Goal: Task Accomplishment & Management: Use online tool/utility

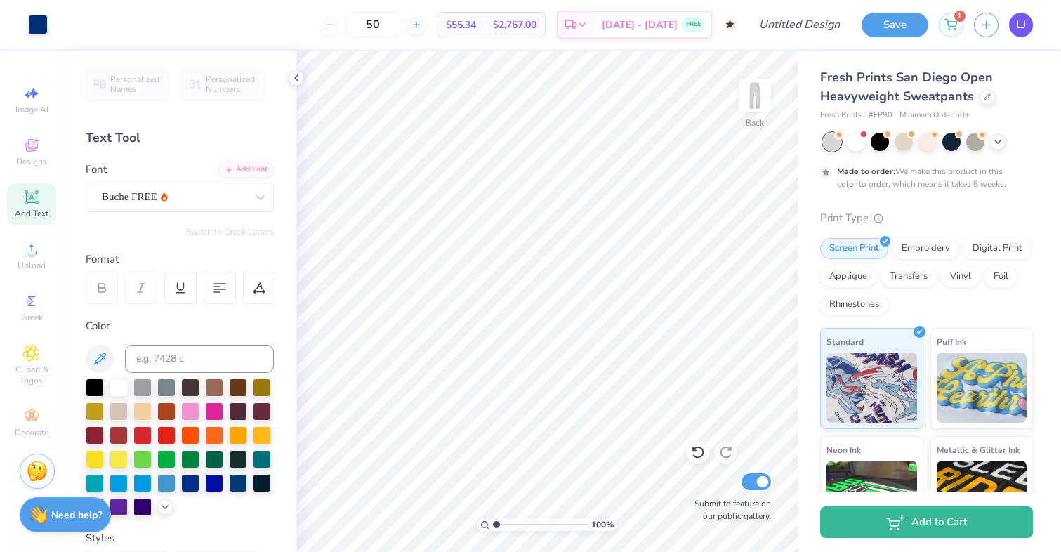
click at [1020, 27] on span "LJ" at bounding box center [1021, 25] width 10 height 16
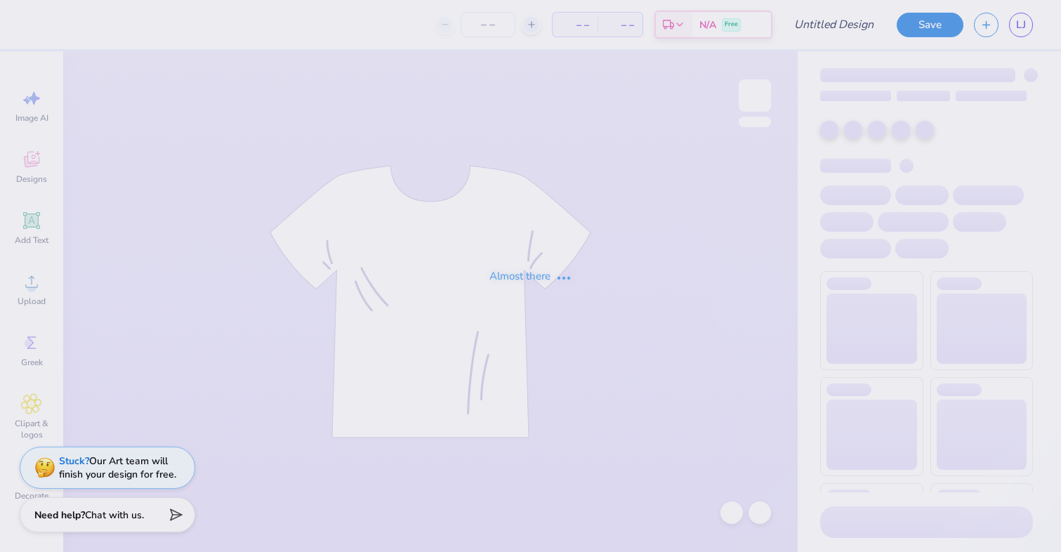
type input "navy hoodie"
type input "25"
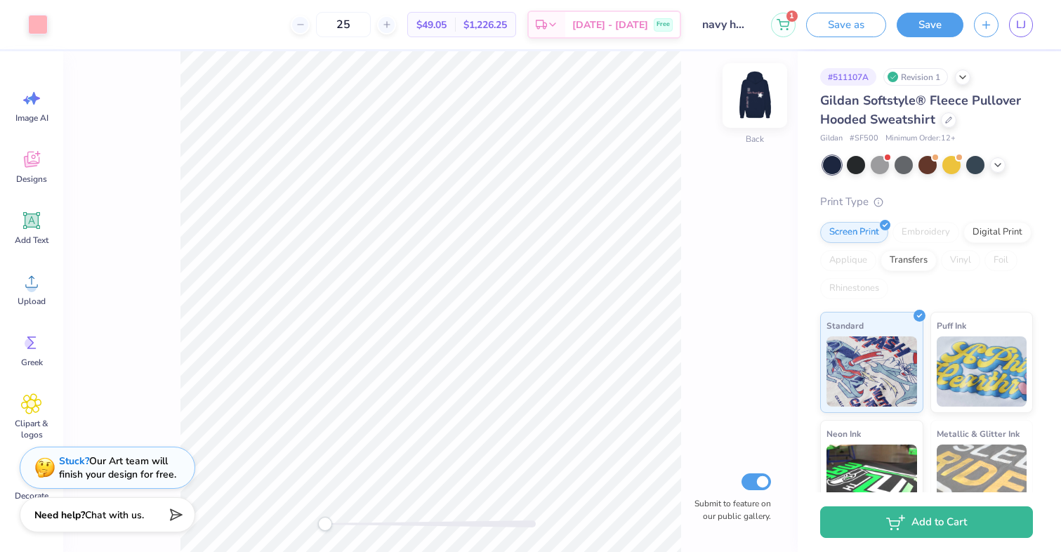
click at [758, 91] on img at bounding box center [755, 95] width 56 height 56
click at [757, 88] on img at bounding box center [755, 95] width 56 height 56
click at [1004, 166] on div at bounding box center [997, 163] width 15 height 15
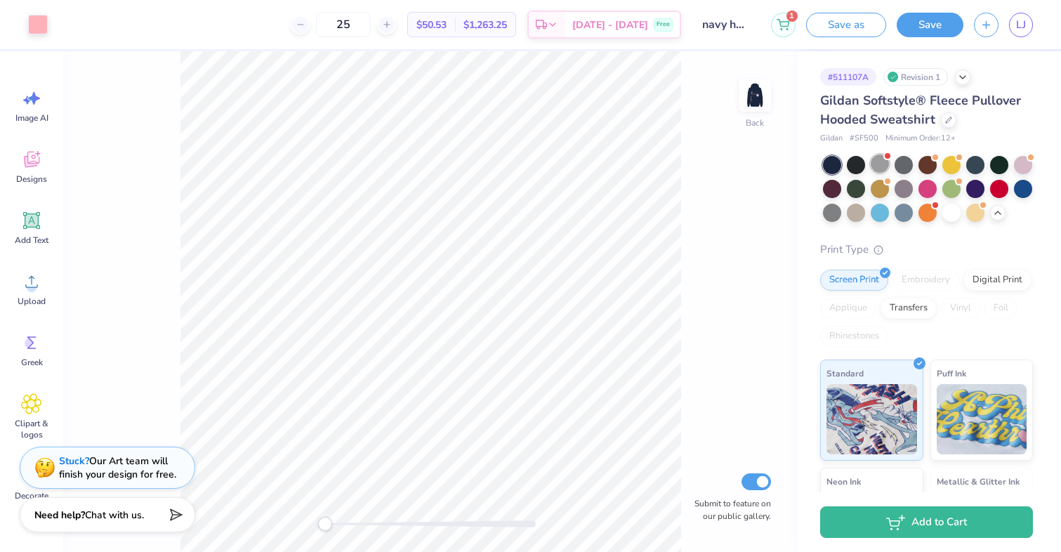
click at [879, 164] on div at bounding box center [880, 164] width 18 height 18
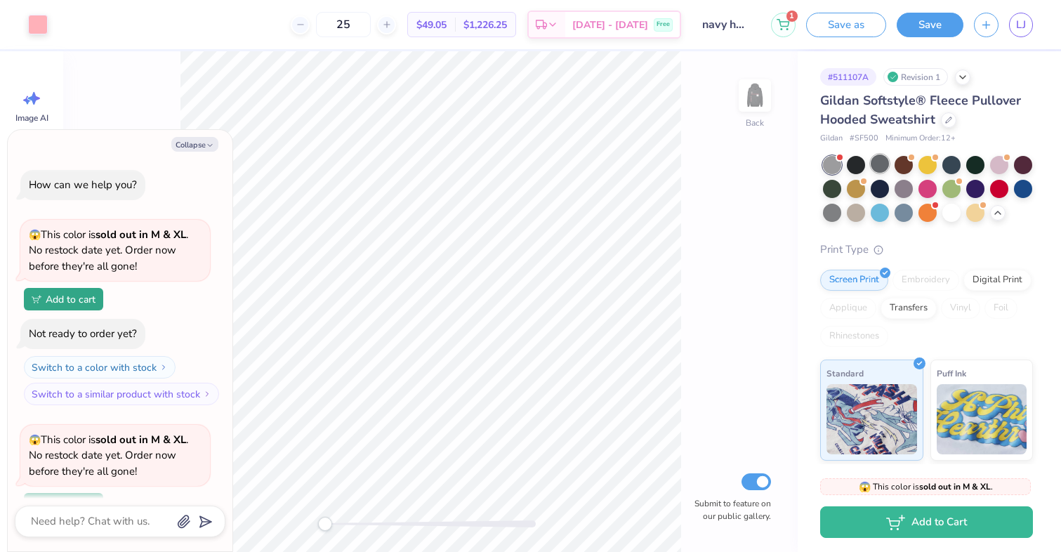
scroll to position [122, 0]
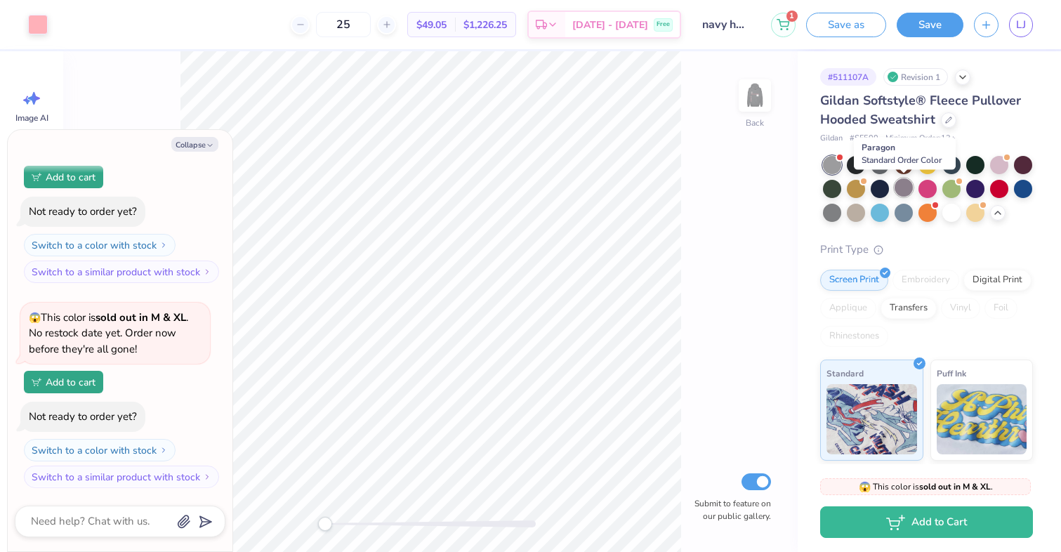
click at [902, 186] on div at bounding box center [904, 187] width 18 height 18
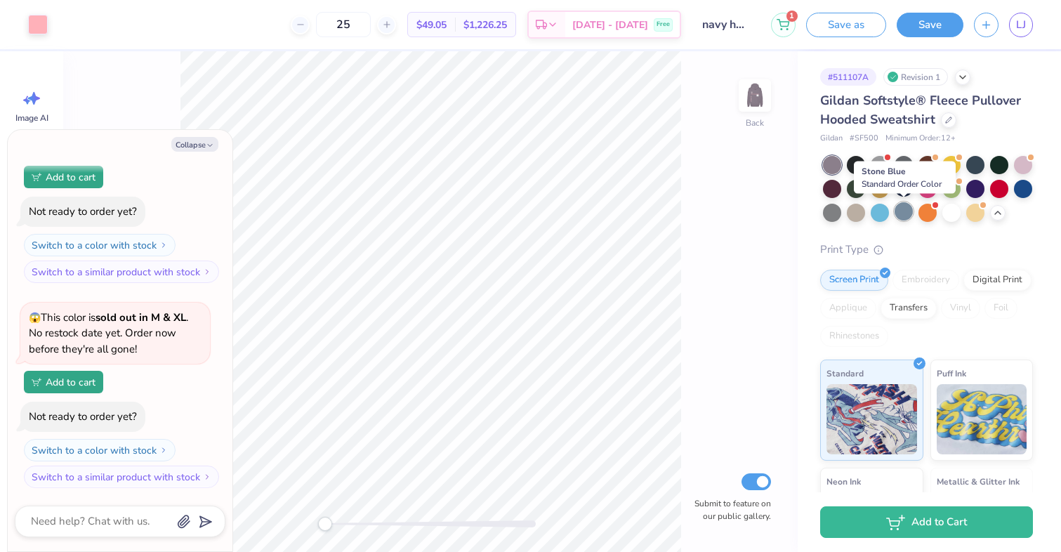
click at [902, 211] on div at bounding box center [904, 211] width 18 height 18
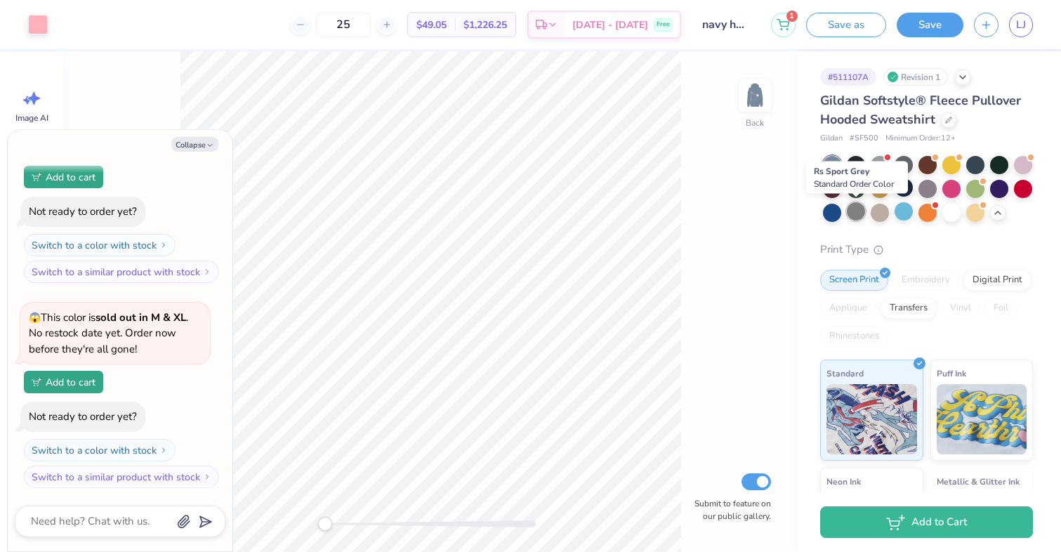
click at [854, 210] on div at bounding box center [856, 211] width 18 height 18
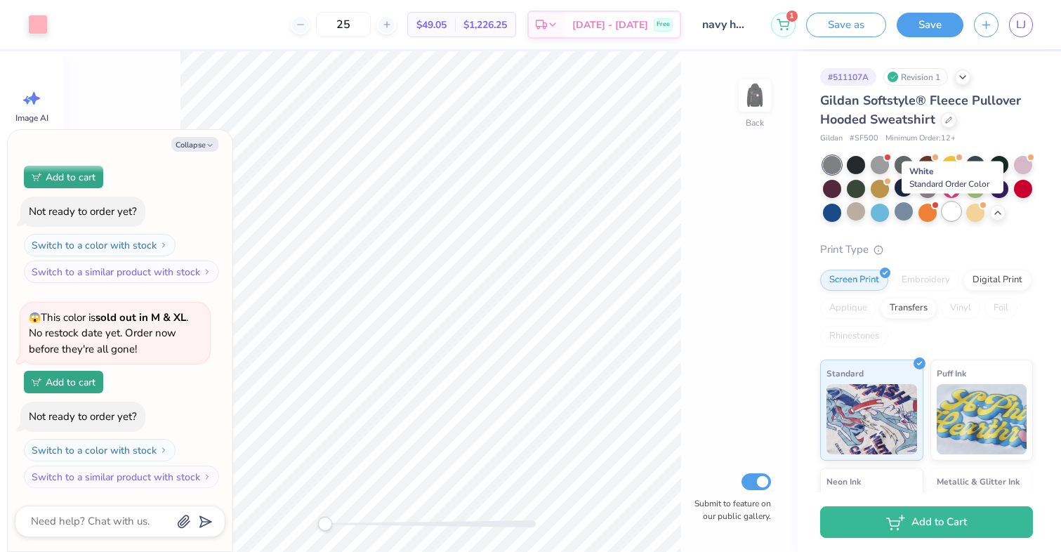
click at [952, 211] on div at bounding box center [951, 211] width 18 height 18
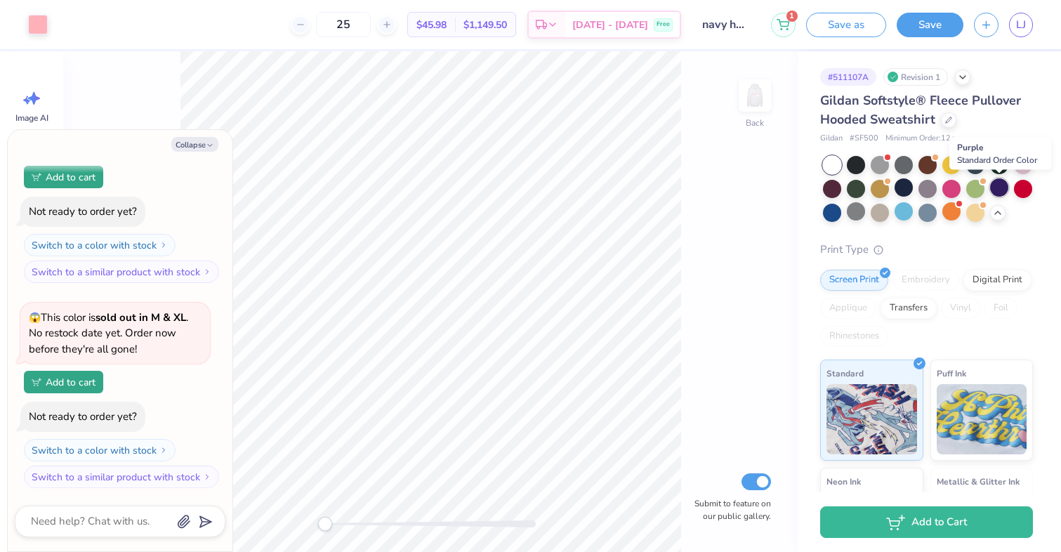
click at [995, 191] on div at bounding box center [999, 187] width 18 height 18
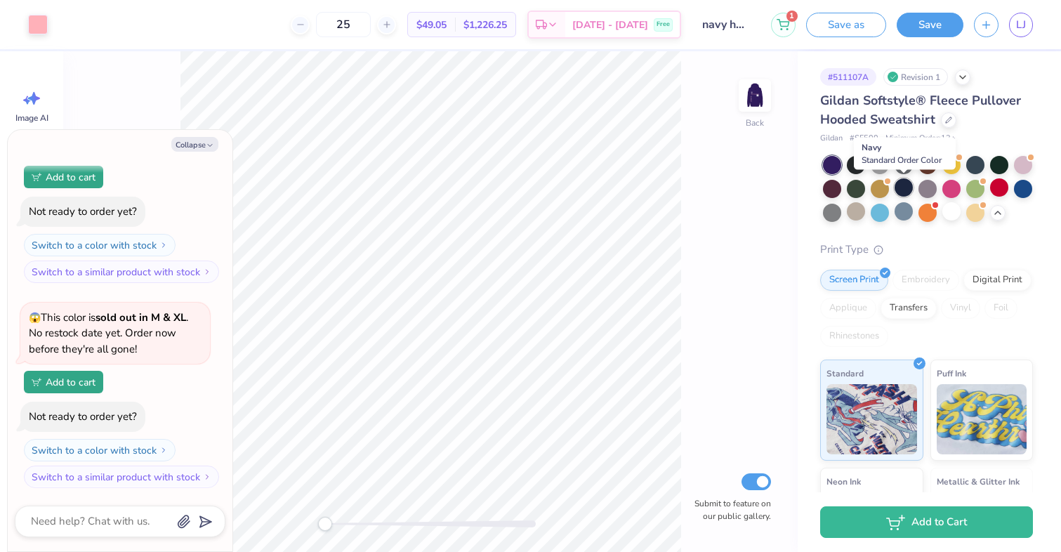
click at [912, 184] on div at bounding box center [904, 187] width 18 height 18
click at [949, 123] on div at bounding box center [948, 118] width 15 height 15
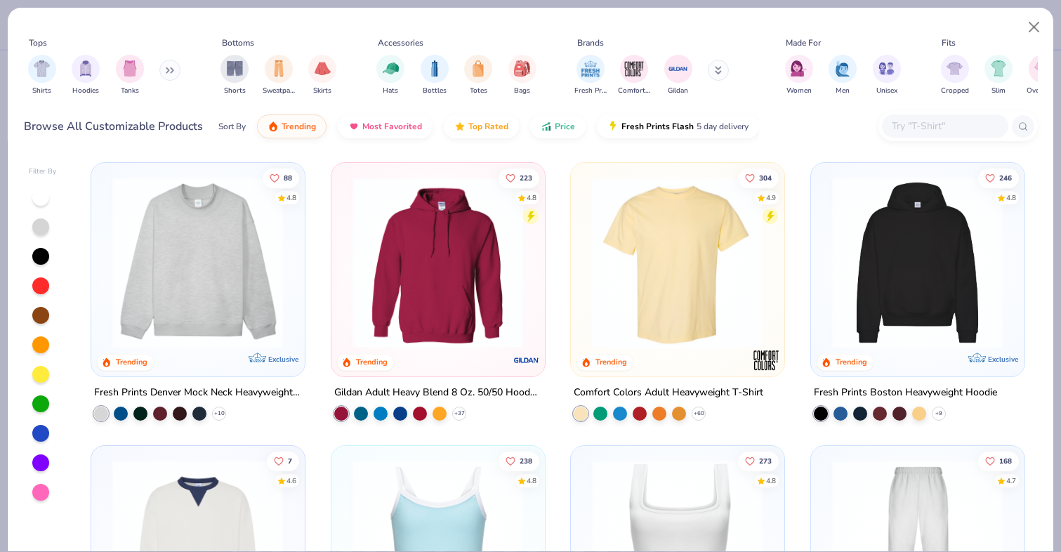
click at [914, 272] on img at bounding box center [917, 262] width 185 height 171
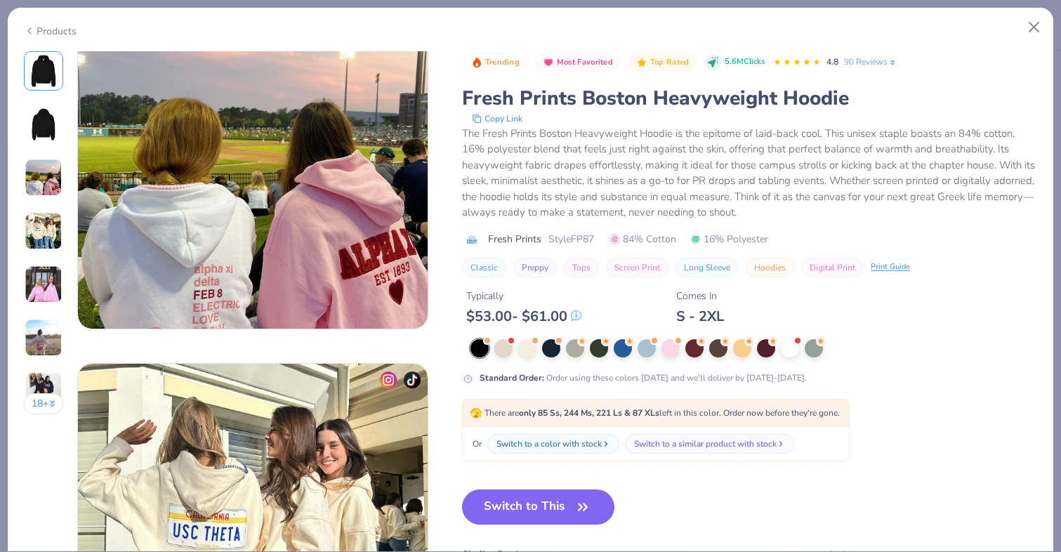
scroll to position [597, 0]
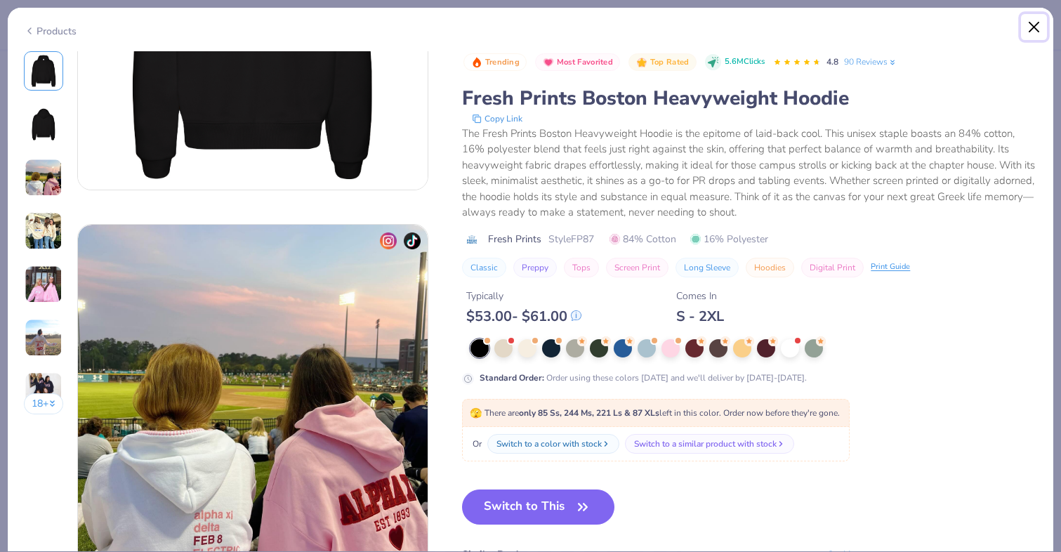
click at [1030, 23] on button "Close" at bounding box center [1034, 27] width 27 height 27
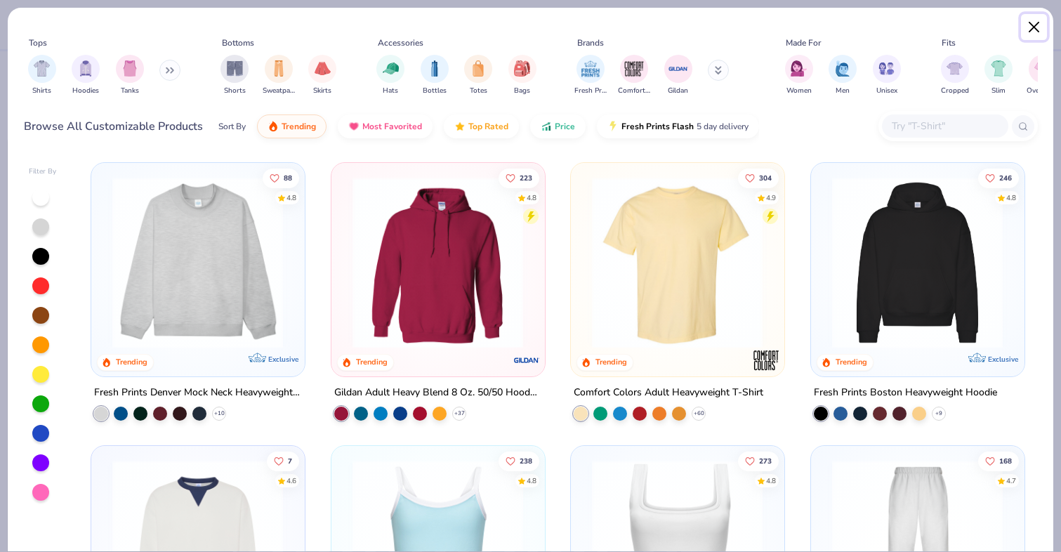
click at [1029, 23] on button "Close" at bounding box center [1034, 27] width 27 height 27
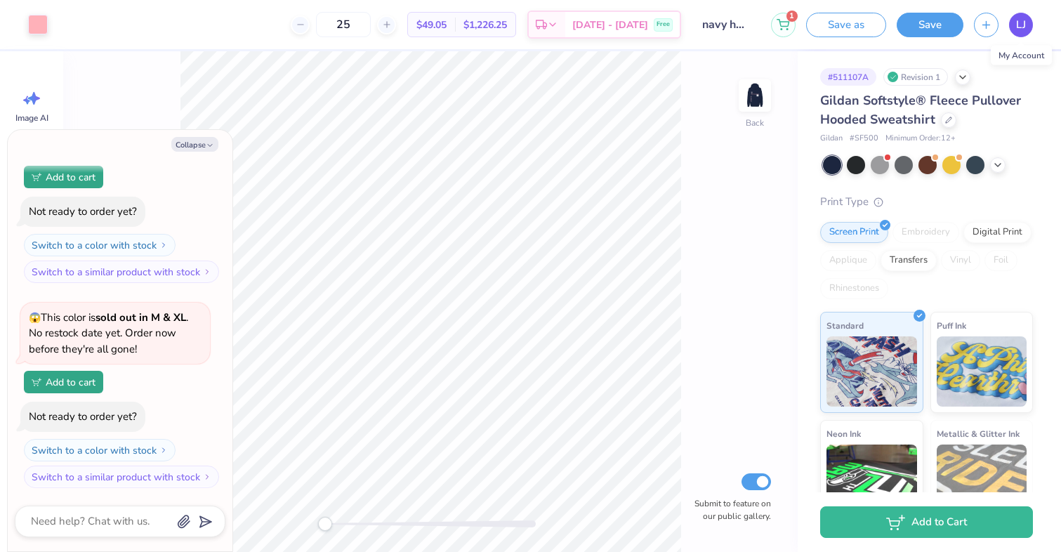
click at [1013, 29] on link "LJ" at bounding box center [1021, 25] width 24 height 25
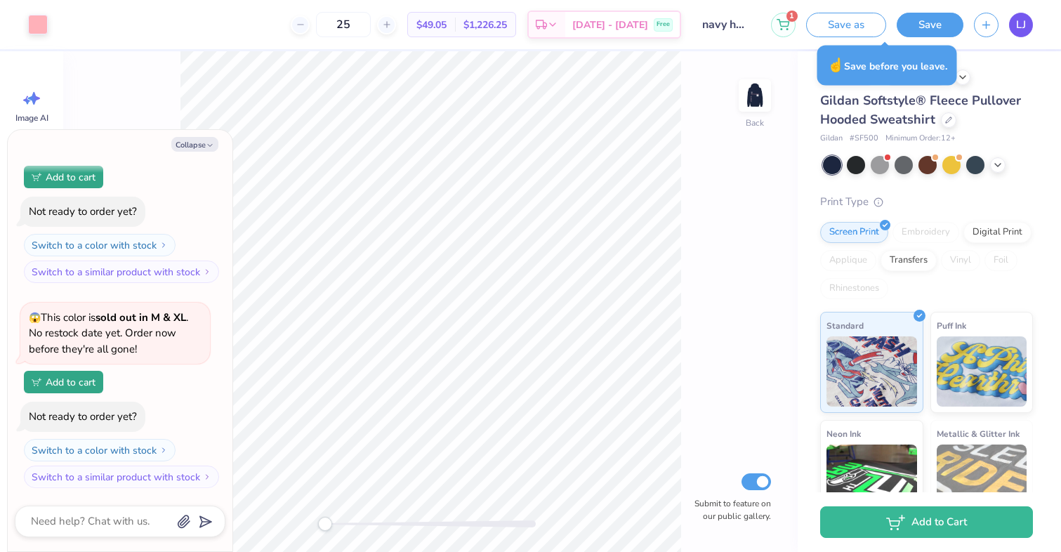
type textarea "x"
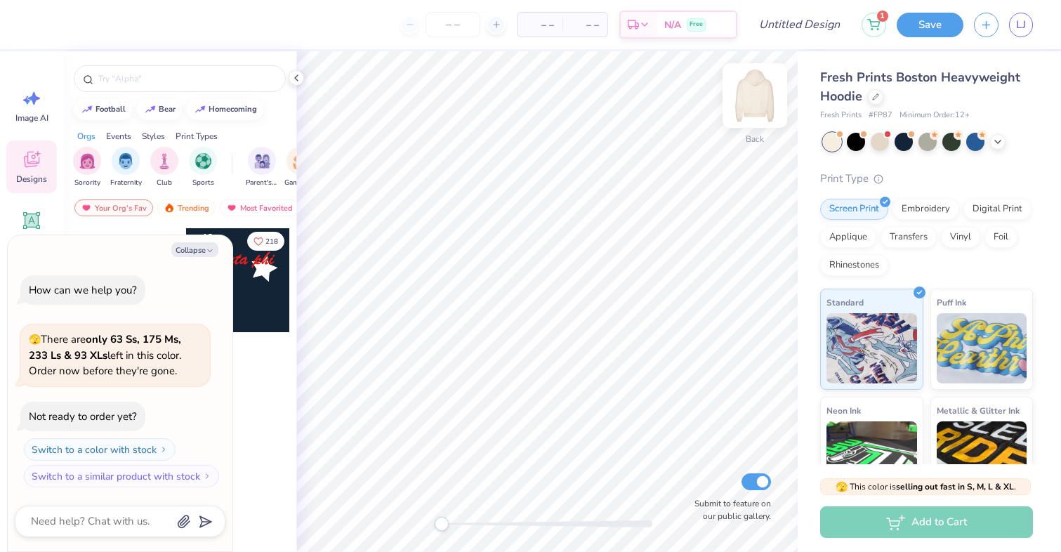
click at [760, 96] on img at bounding box center [755, 95] width 56 height 56
click at [197, 239] on div "Collapse How can we help you? 🫣 There are only 63 Ss, 175 Ms, 233 Ls & 93 XLs l…" at bounding box center [120, 393] width 225 height 317
click at [198, 243] on button "Collapse" at bounding box center [194, 249] width 47 height 15
type textarea "x"
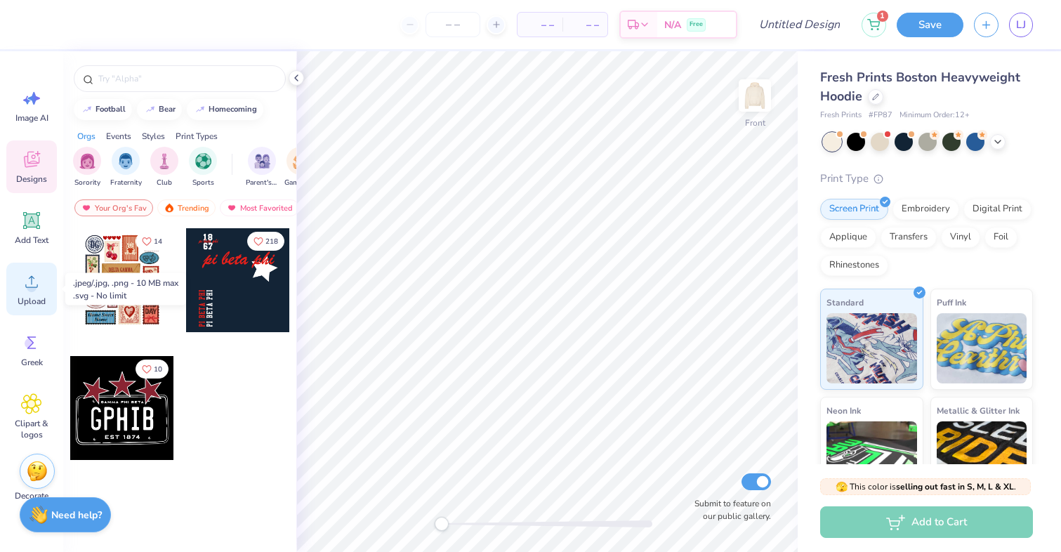
click at [27, 298] on span "Upload" at bounding box center [32, 301] width 28 height 11
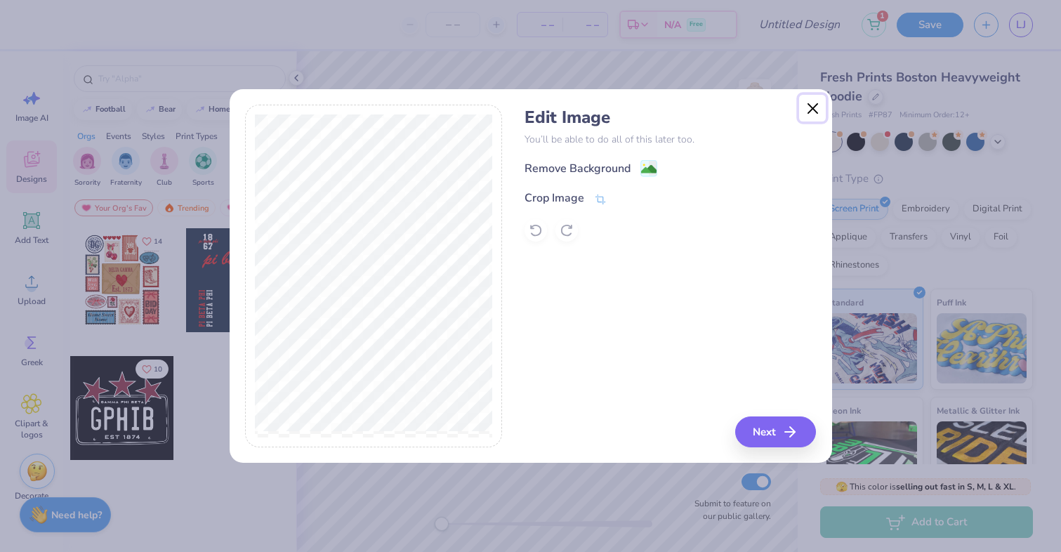
click at [810, 103] on button "Close" at bounding box center [812, 108] width 27 height 27
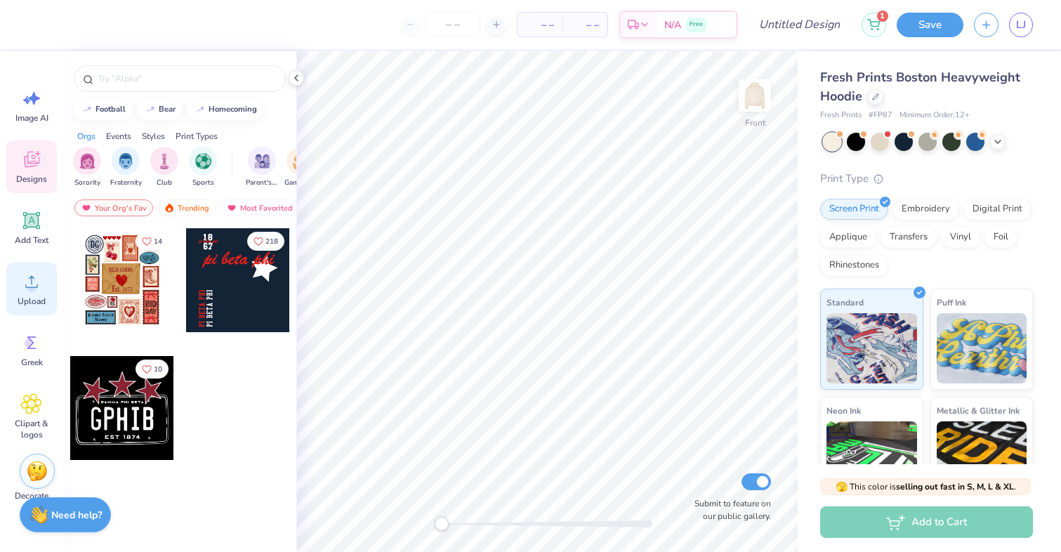
click at [33, 290] on circle at bounding box center [32, 287] width 10 height 10
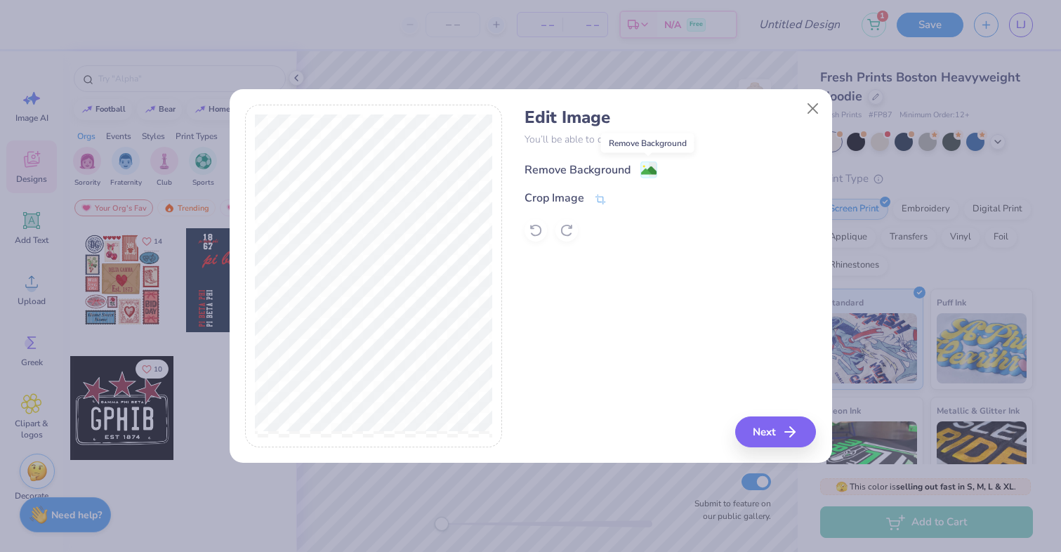
click at [648, 167] on image at bounding box center [648, 170] width 15 height 15
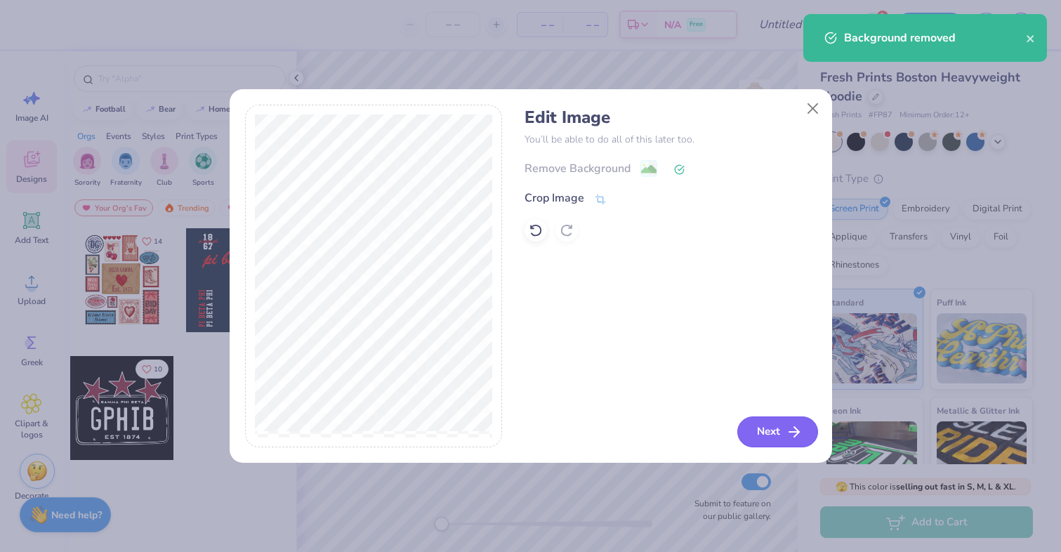
click at [770, 428] on button "Next" at bounding box center [777, 431] width 81 height 31
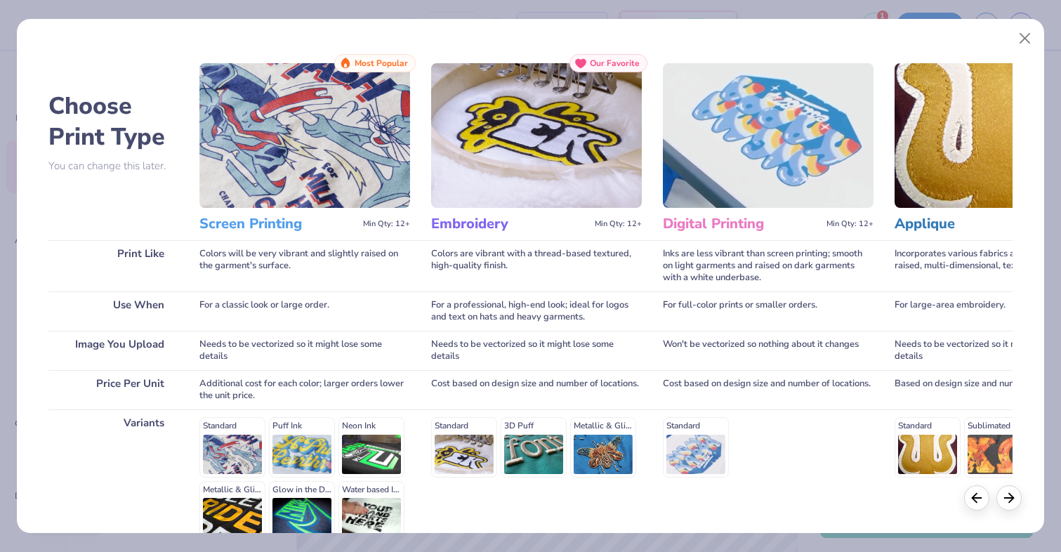
scroll to position [148, 0]
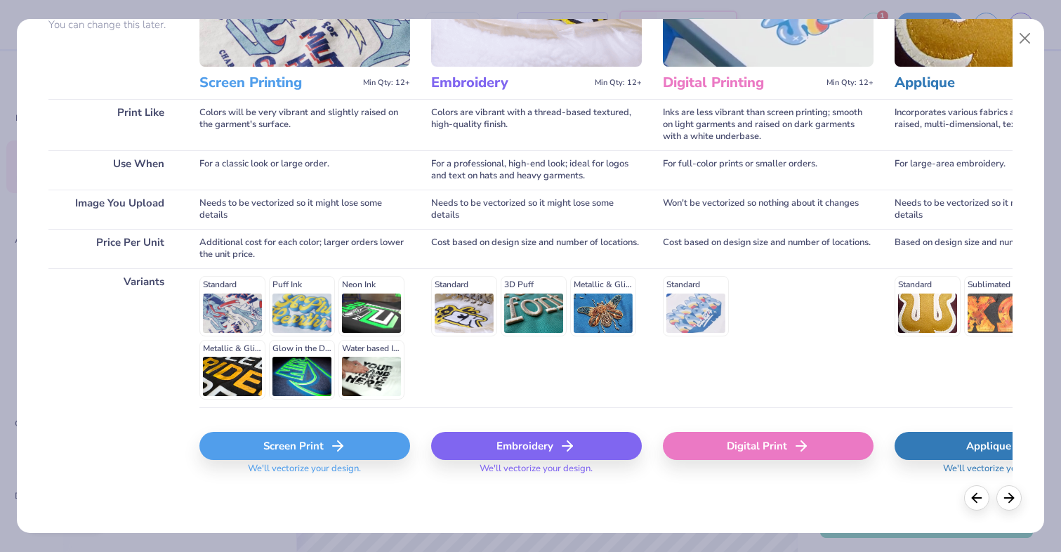
click at [302, 442] on div "Screen Print" at bounding box center [304, 446] width 211 height 28
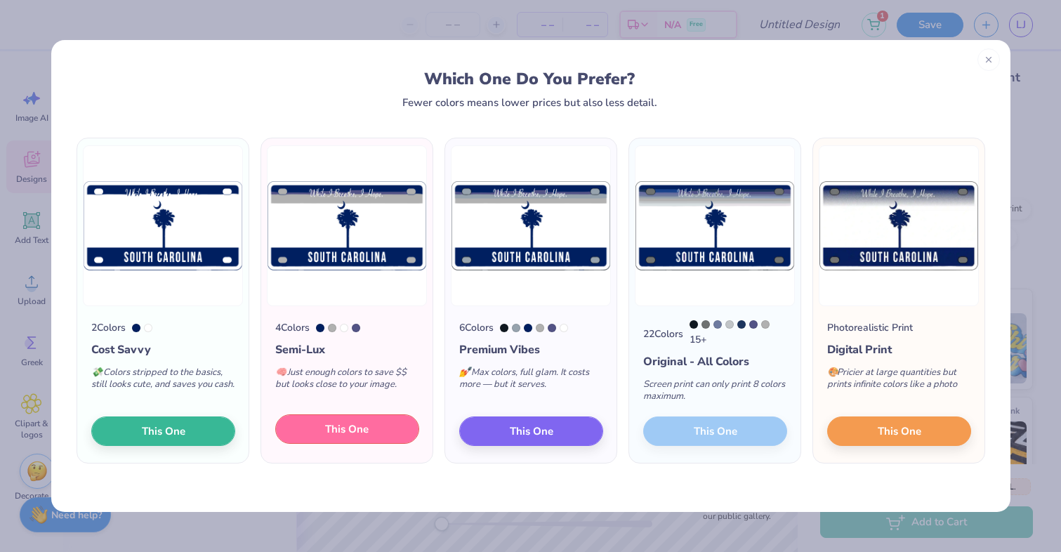
click at [353, 428] on span "This One" at bounding box center [347, 429] width 44 height 16
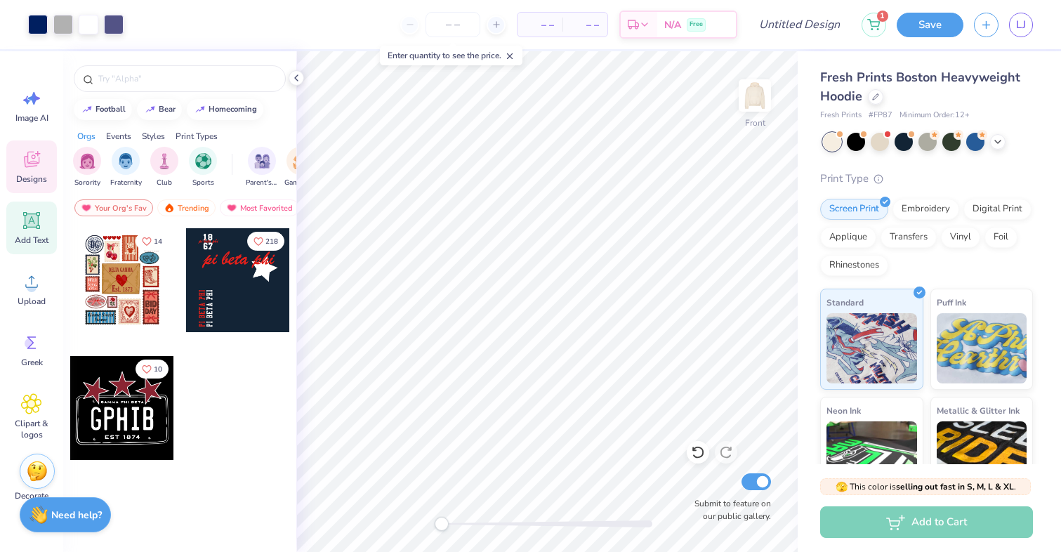
click at [35, 235] on span "Add Text" at bounding box center [32, 240] width 34 height 11
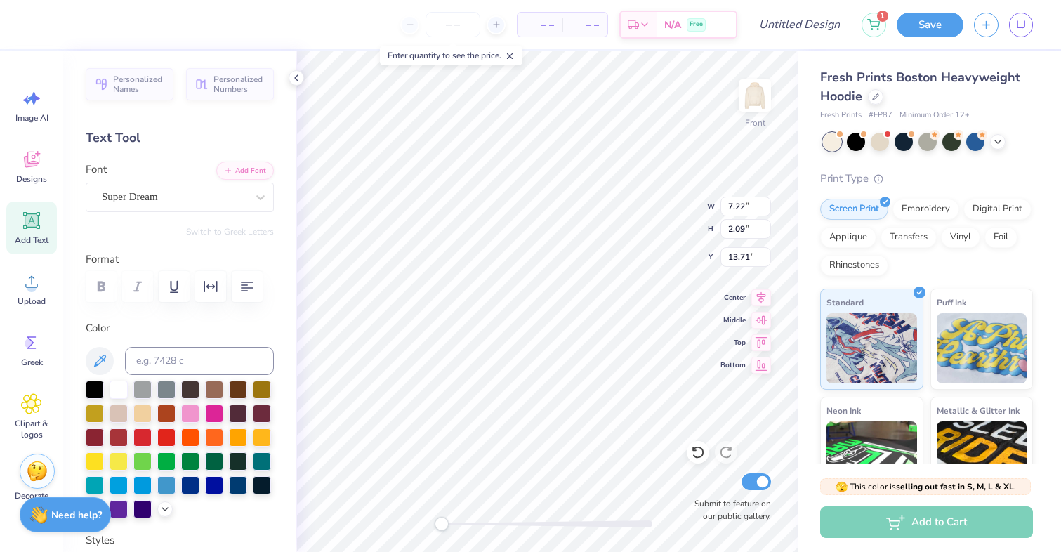
scroll to position [0, 1]
type textarea "CU A.O.E."
click at [141, 199] on div "Super Dream" at bounding box center [173, 197] width 147 height 22
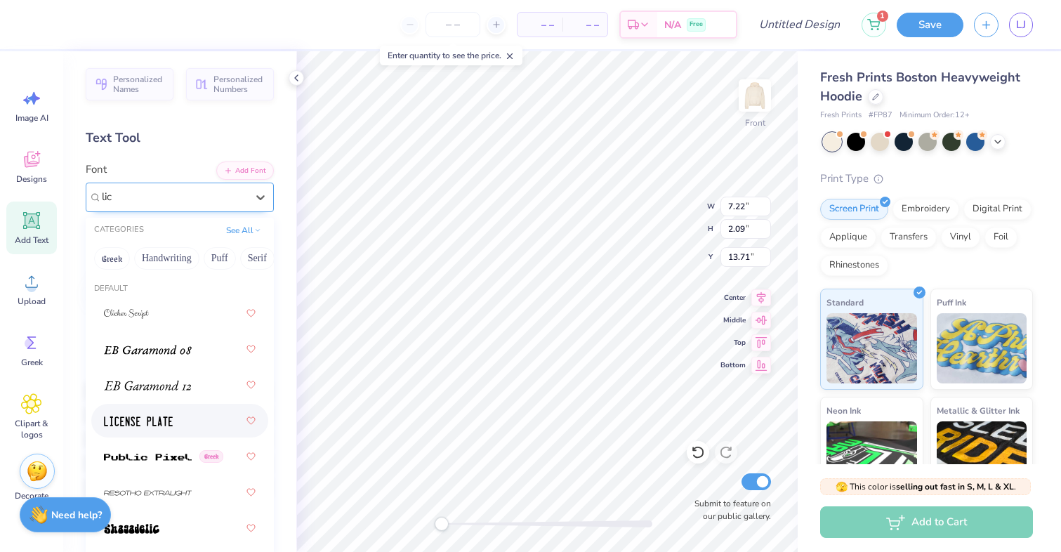
click at [131, 431] on div at bounding box center [180, 420] width 152 height 25
type input "lic"
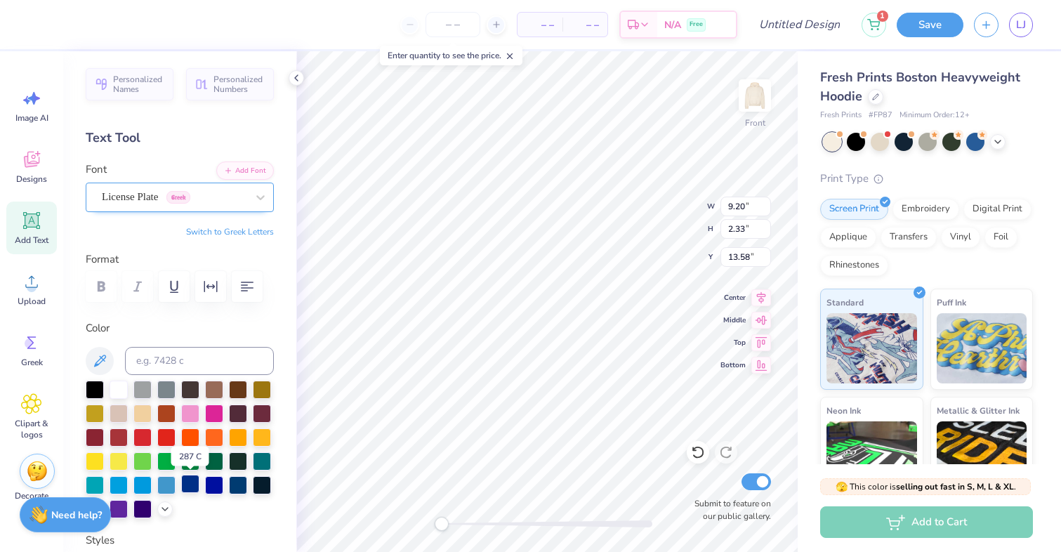
click at [197, 487] on div at bounding box center [190, 484] width 18 height 18
click at [239, 488] on div at bounding box center [238, 484] width 18 height 18
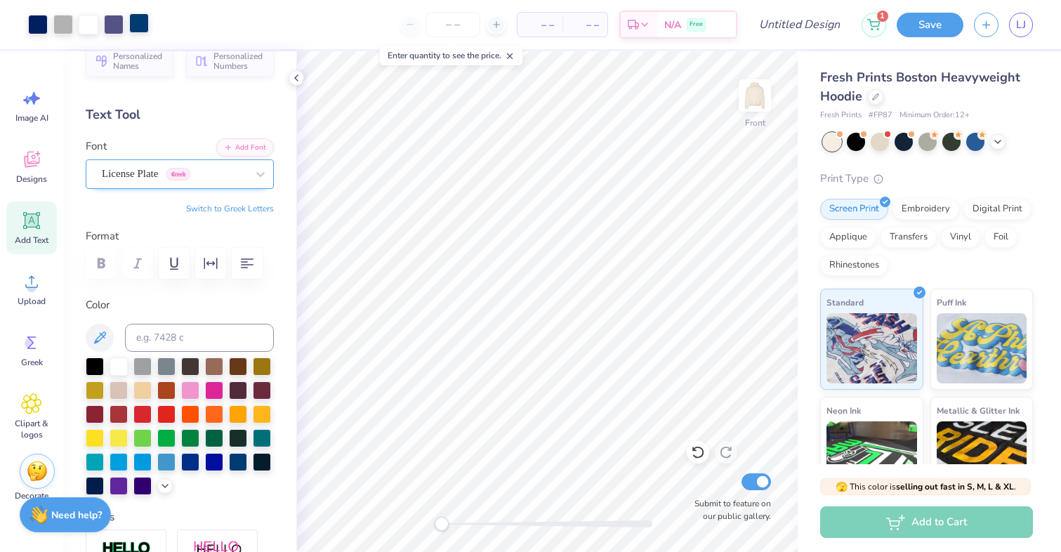
click at [141, 27] on div at bounding box center [139, 23] width 20 height 20
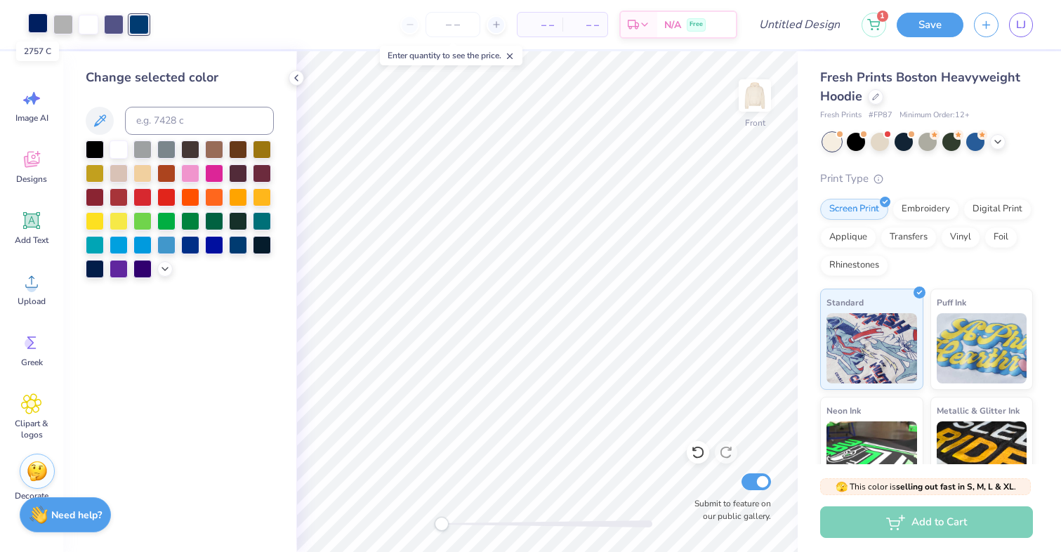
click at [32, 17] on div at bounding box center [38, 23] width 20 height 20
click at [137, 27] on div at bounding box center [139, 23] width 20 height 20
click at [131, 18] on div at bounding box center [139, 25] width 20 height 20
click at [150, 117] on input at bounding box center [199, 121] width 149 height 28
type input "2757"
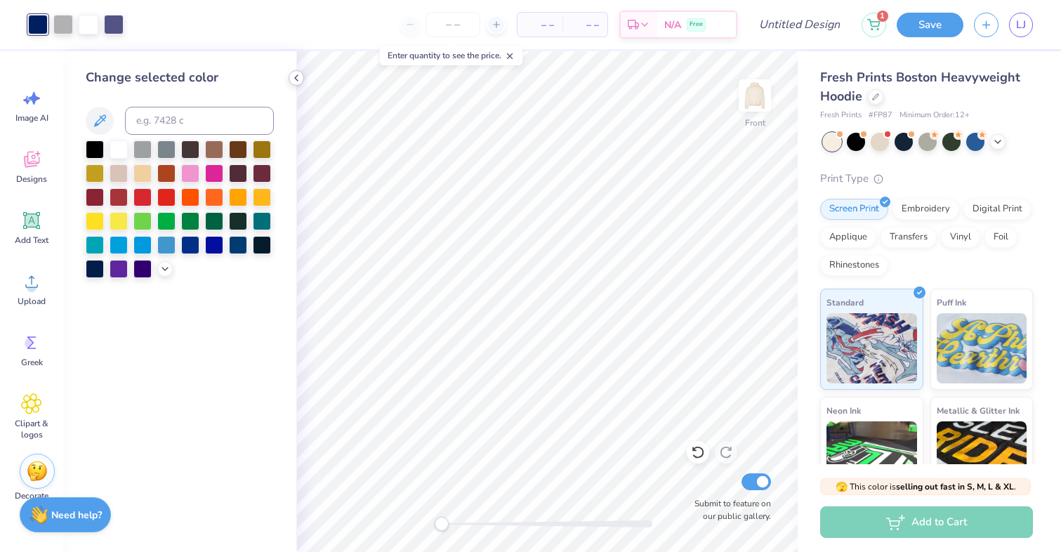
click at [297, 73] on icon at bounding box center [296, 77] width 11 height 11
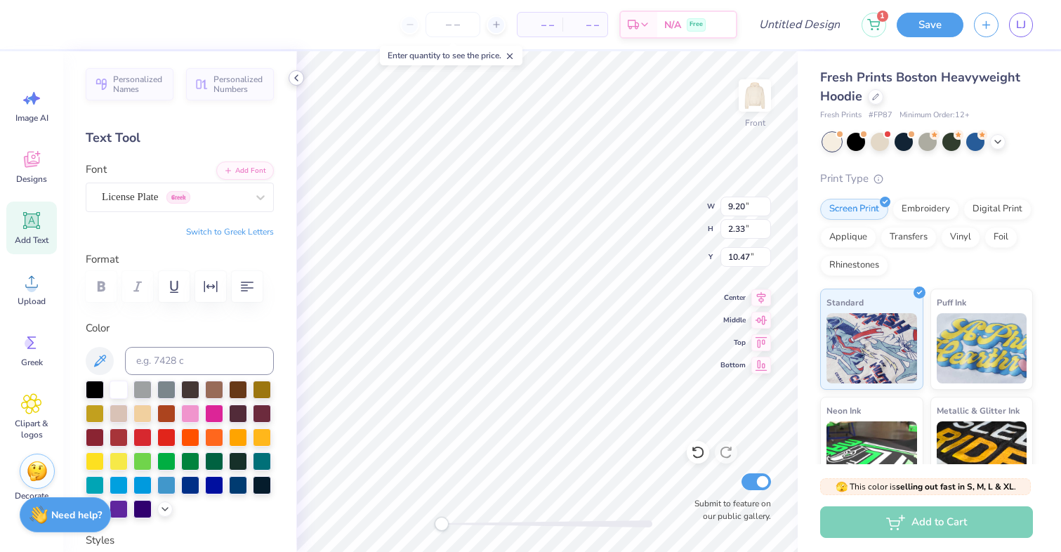
type input "11.05"
type input "6.24"
type input "8.51"
type input "9.20"
type input "2.33"
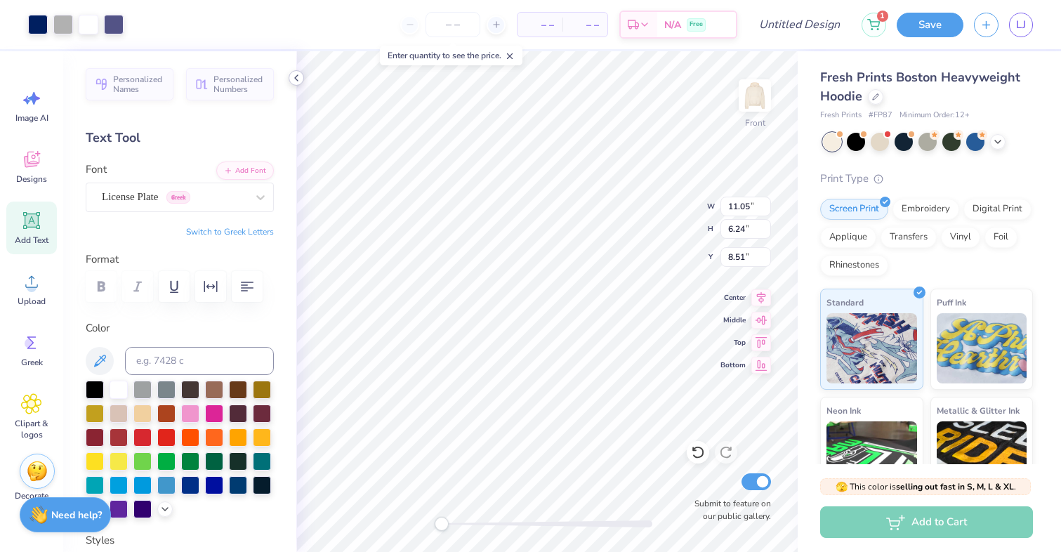
type input "10.47"
click at [240, 196] on div "License Plate Greek" at bounding box center [173, 197] width 147 height 22
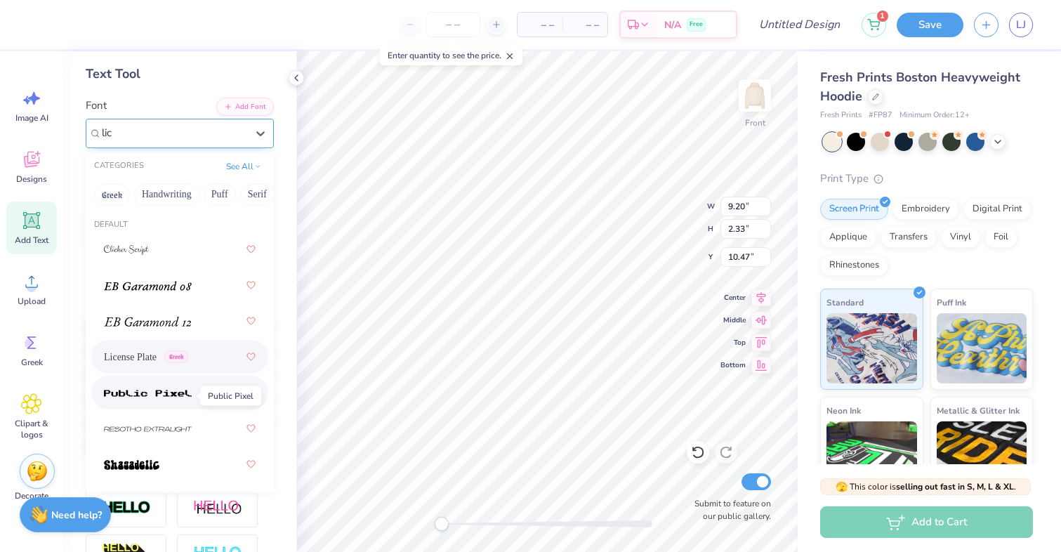
scroll to position [59, 0]
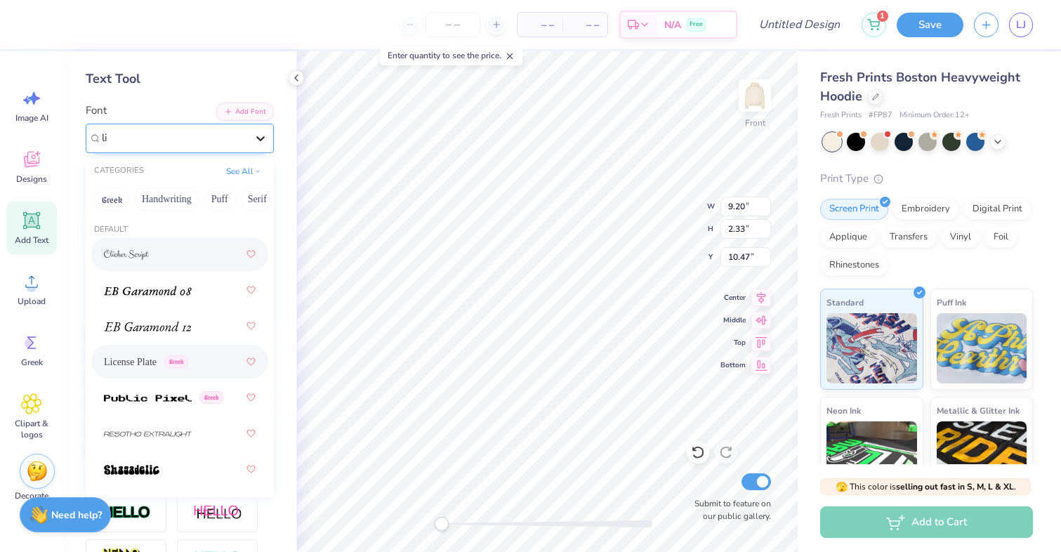
type input "l"
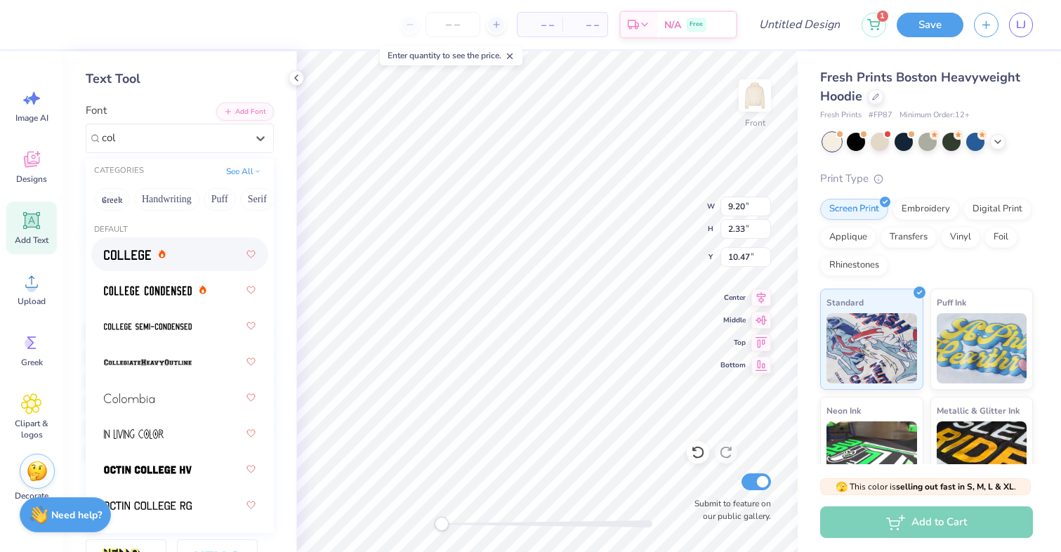
click at [166, 250] on icon at bounding box center [162, 253] width 7 height 9
type input "col"
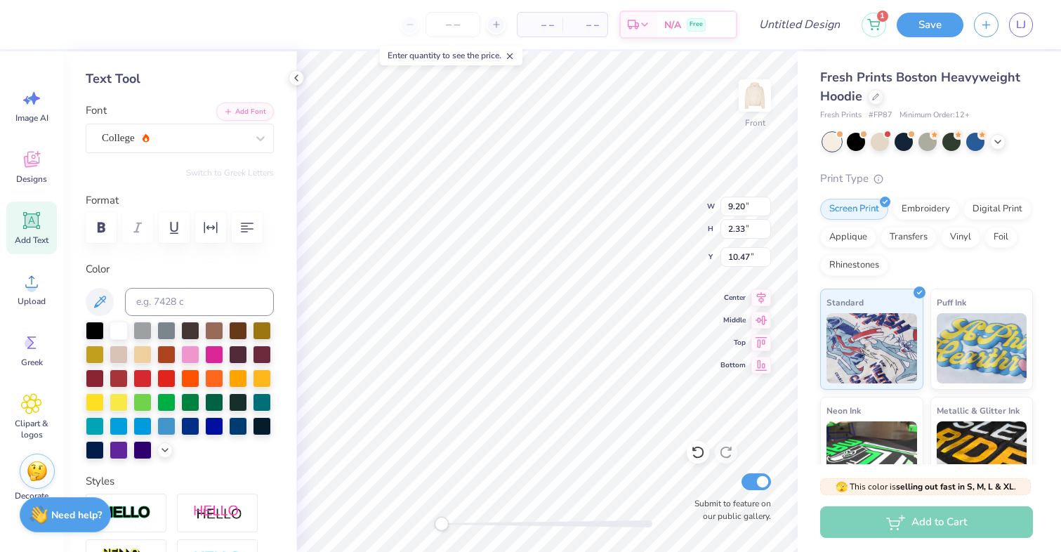
click at [178, 127] on div "College" at bounding box center [173, 138] width 147 height 22
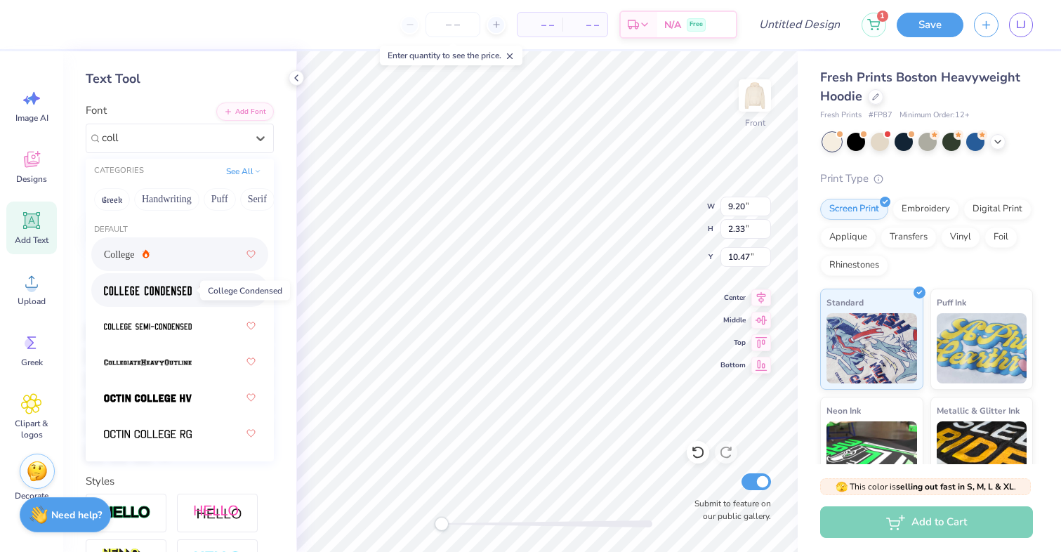
click at [143, 291] on img at bounding box center [148, 291] width 88 height 10
type input "coll"
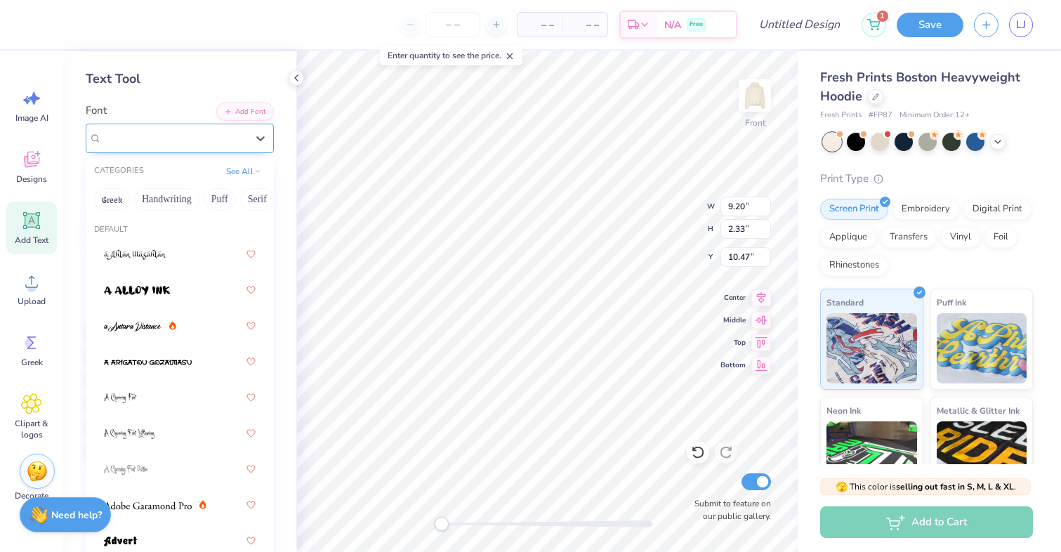
click at [174, 141] on div "College Condensed" at bounding box center [173, 138] width 147 height 22
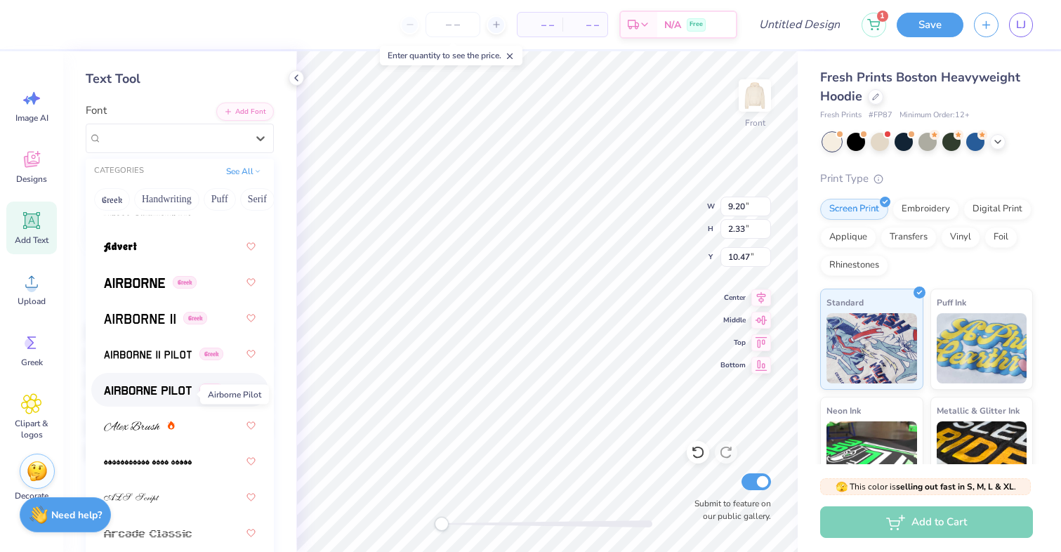
scroll to position [296, 0]
click at [160, 325] on div "Greek" at bounding box center [180, 316] width 152 height 25
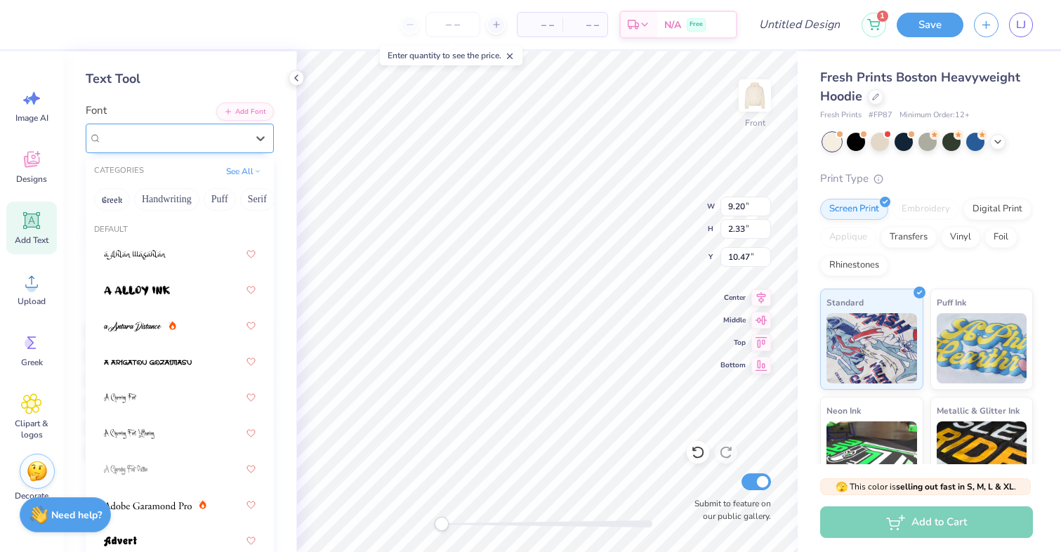
click at [164, 129] on div at bounding box center [174, 138] width 145 height 19
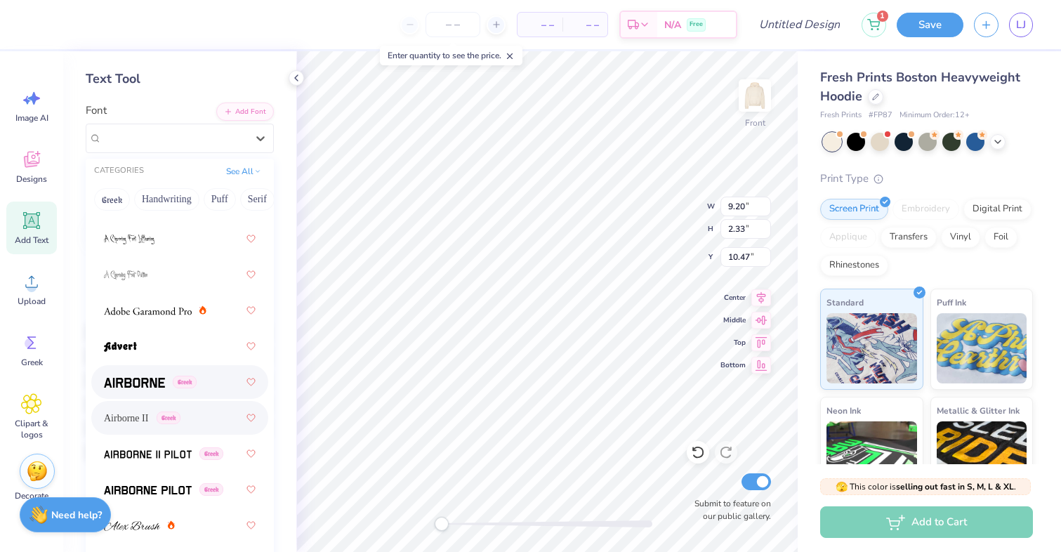
scroll to position [283, 0]
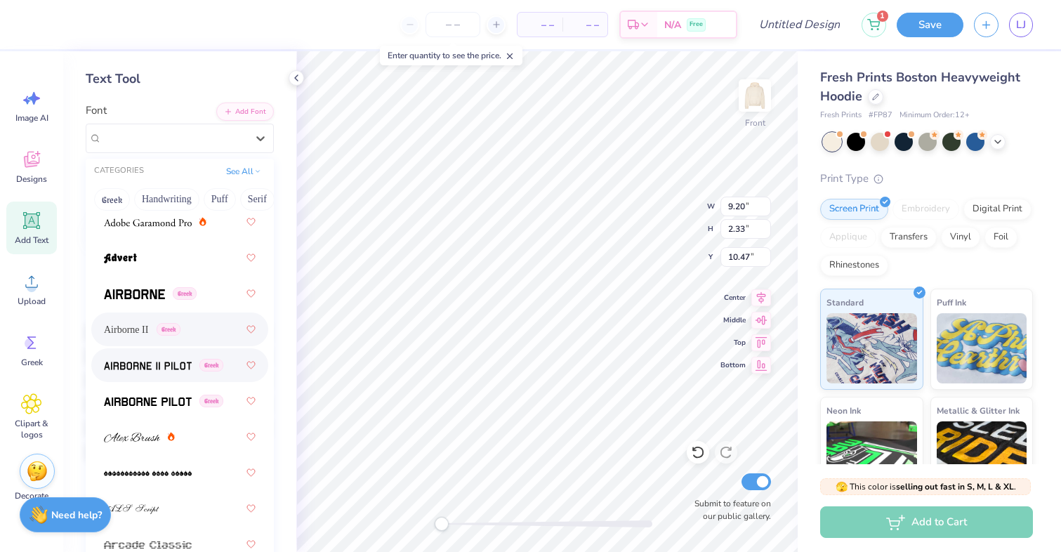
click at [150, 372] on span at bounding box center [148, 365] width 88 height 15
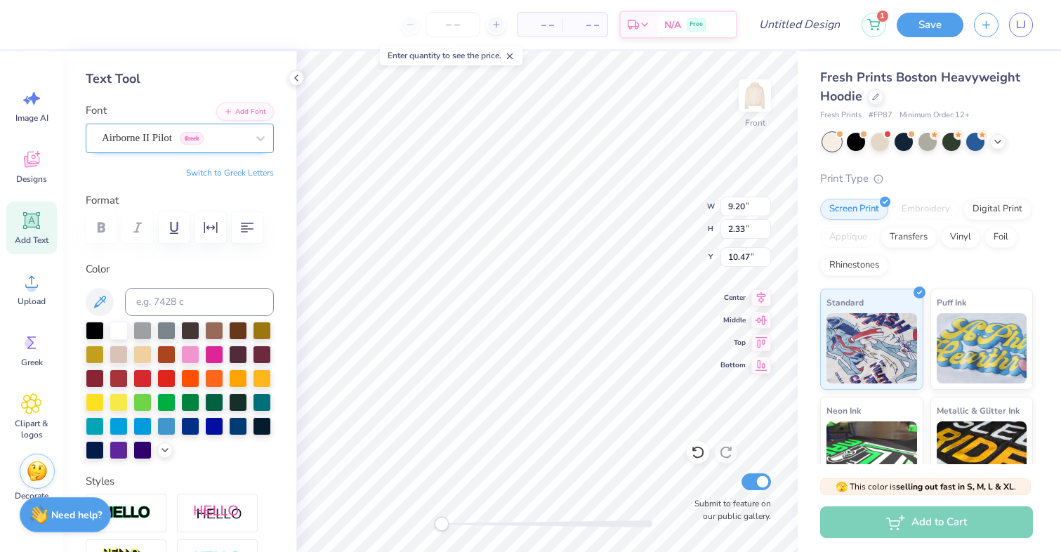
click at [204, 143] on div "Airborne II Pilot Greek" at bounding box center [173, 138] width 147 height 22
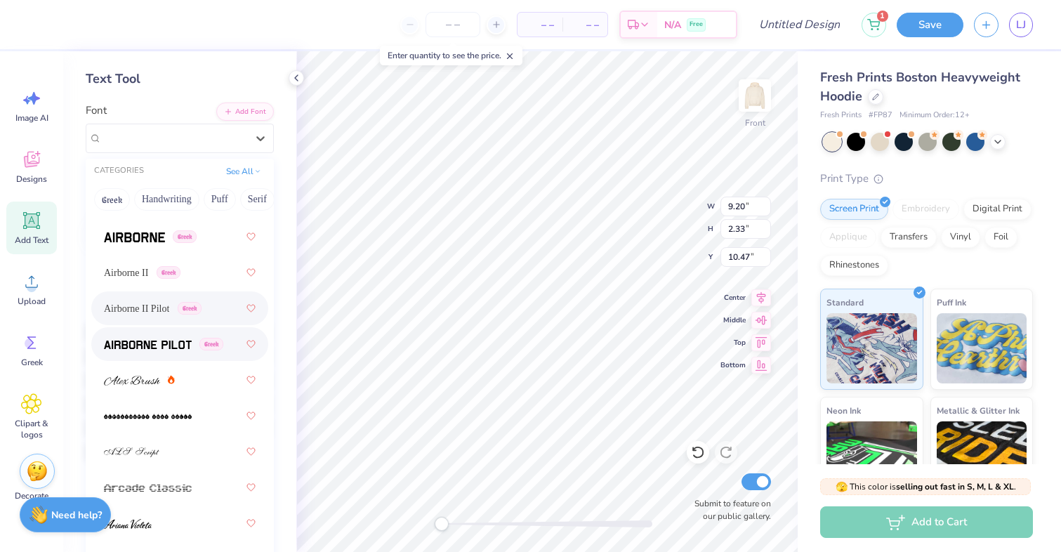
scroll to position [323, 0]
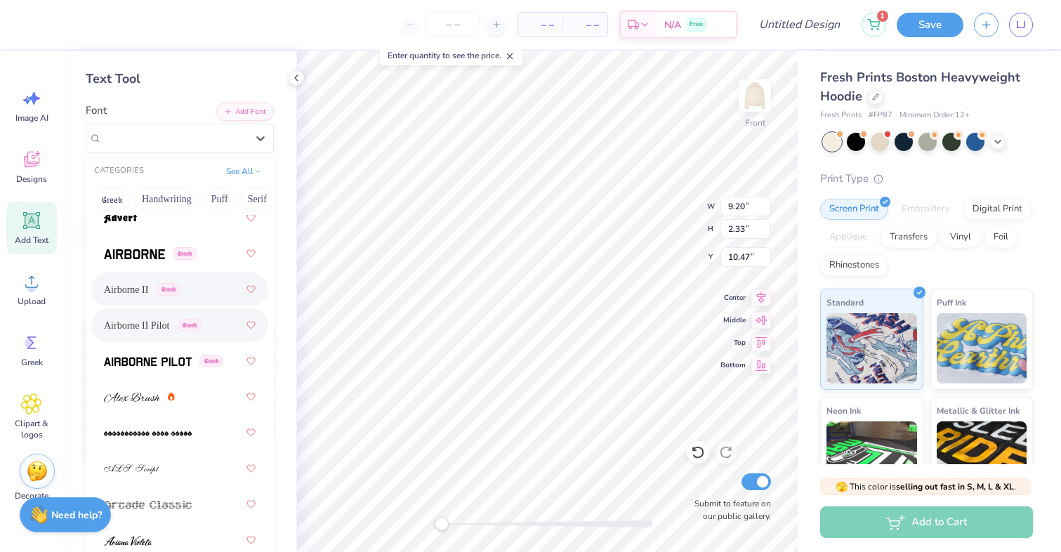
click at [148, 290] on span "Airborne II" at bounding box center [126, 289] width 44 height 15
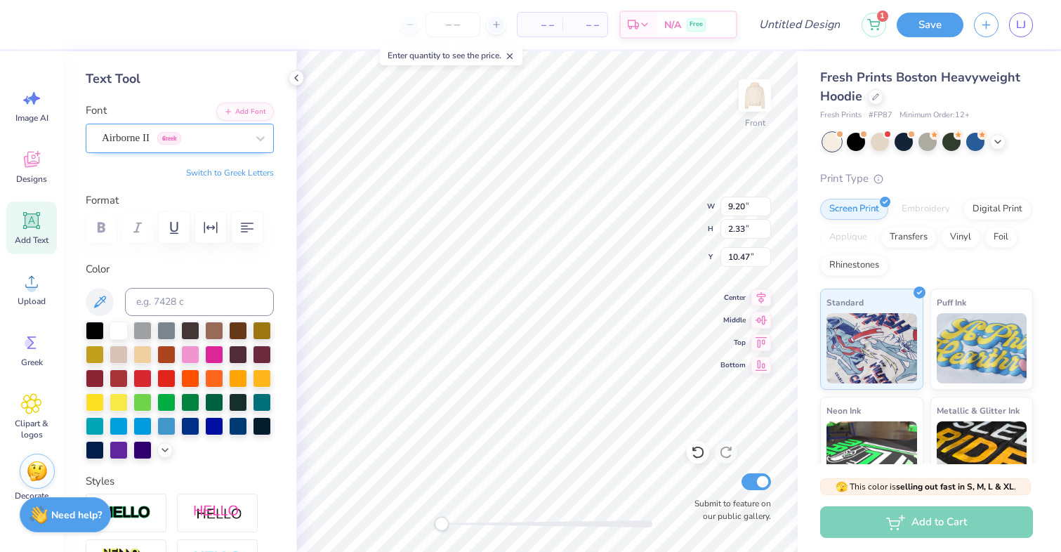
click at [211, 143] on div "Airborne II Greek" at bounding box center [173, 138] width 147 height 22
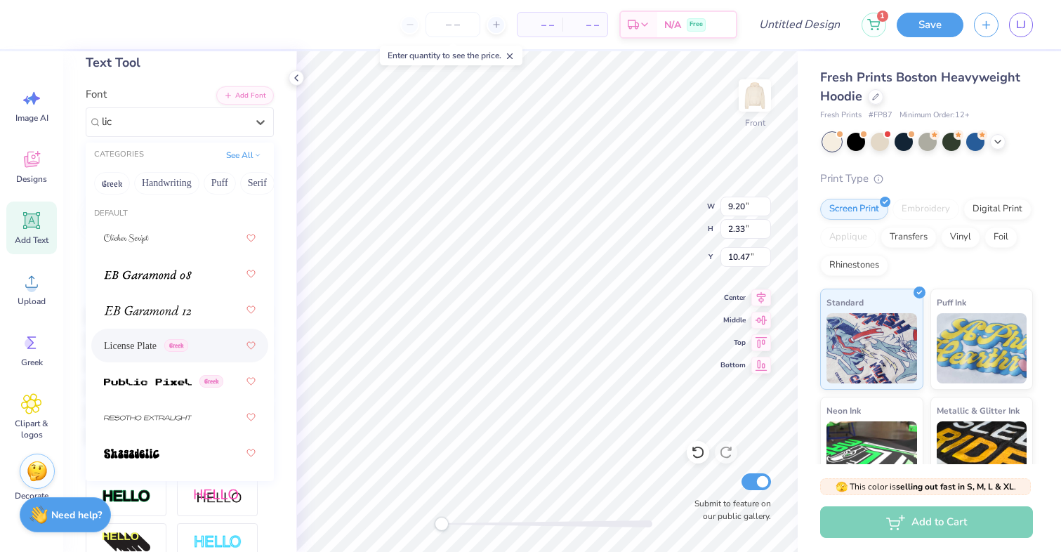
scroll to position [63, 0]
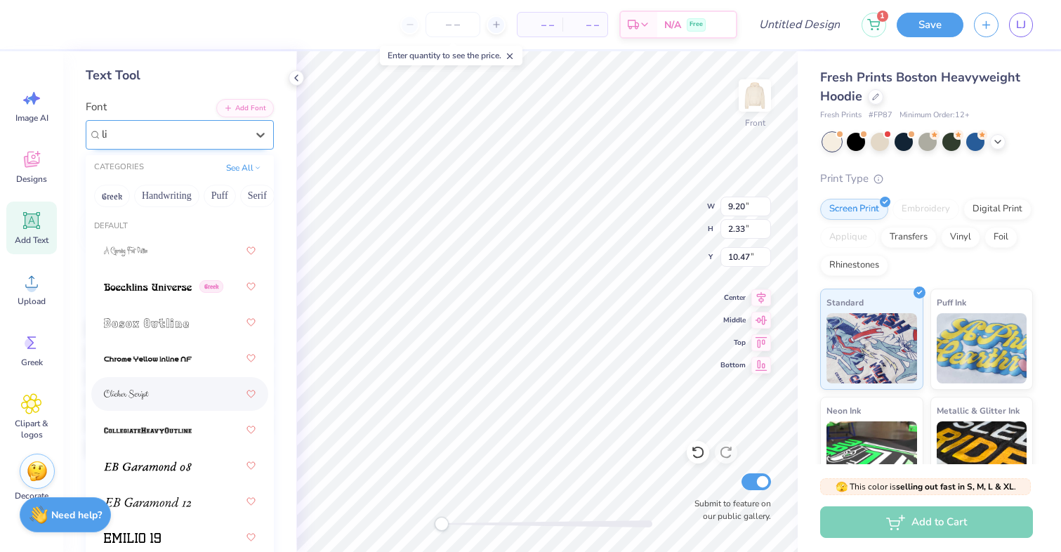
type input "l"
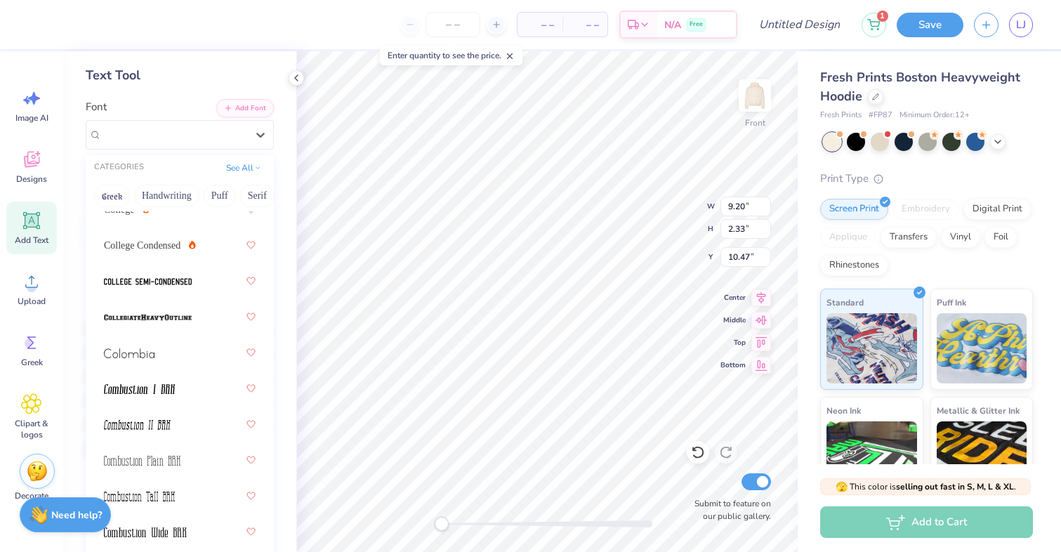
scroll to position [2617, 0]
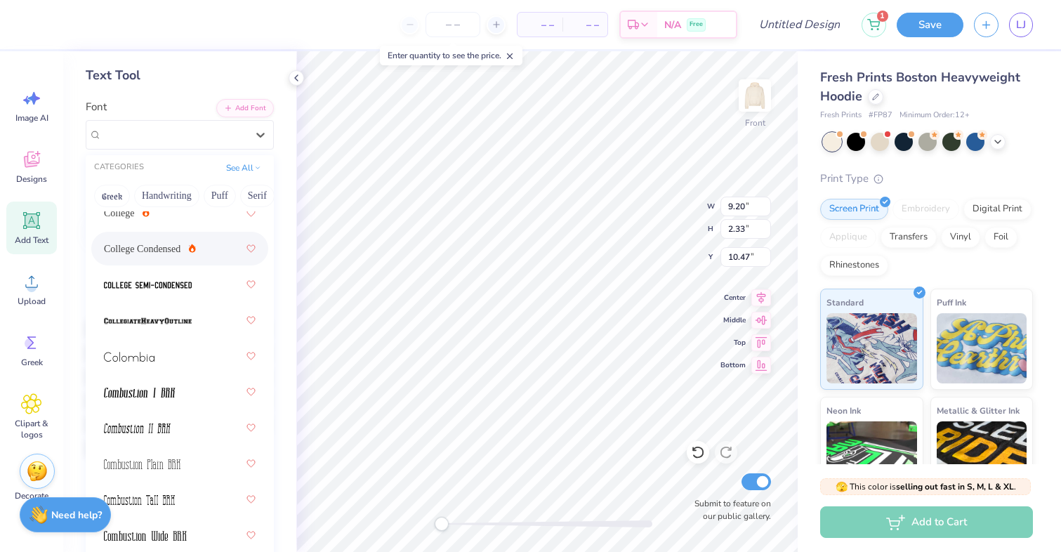
click at [152, 251] on span "College Condensed" at bounding box center [142, 249] width 77 height 15
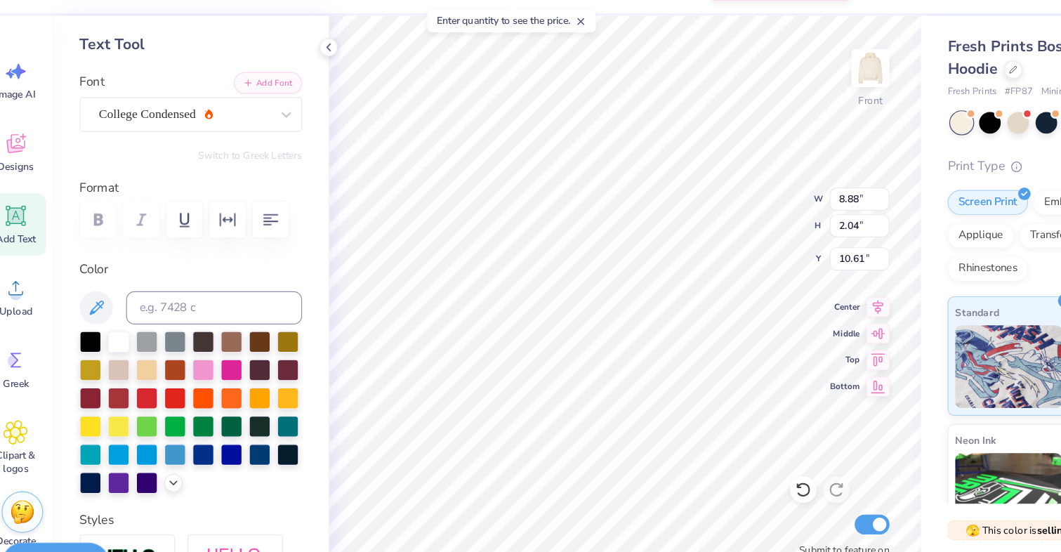
scroll to position [0, 0]
type textarea "CU A.O.E."
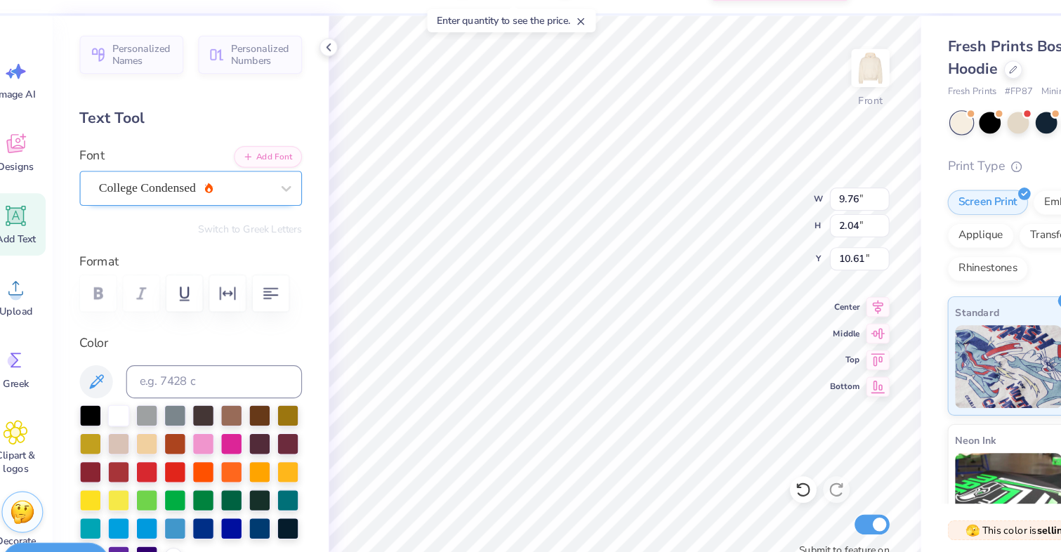
scroll to position [1, 0]
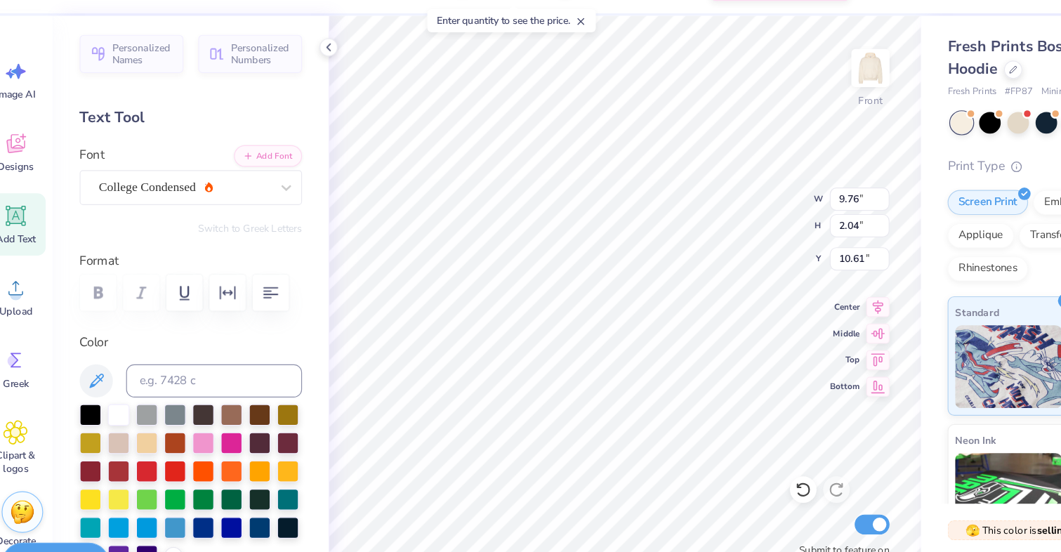
type textarea "A.O.E."
click at [42, 237] on span "Add Text" at bounding box center [32, 240] width 34 height 11
type textarea "1983"
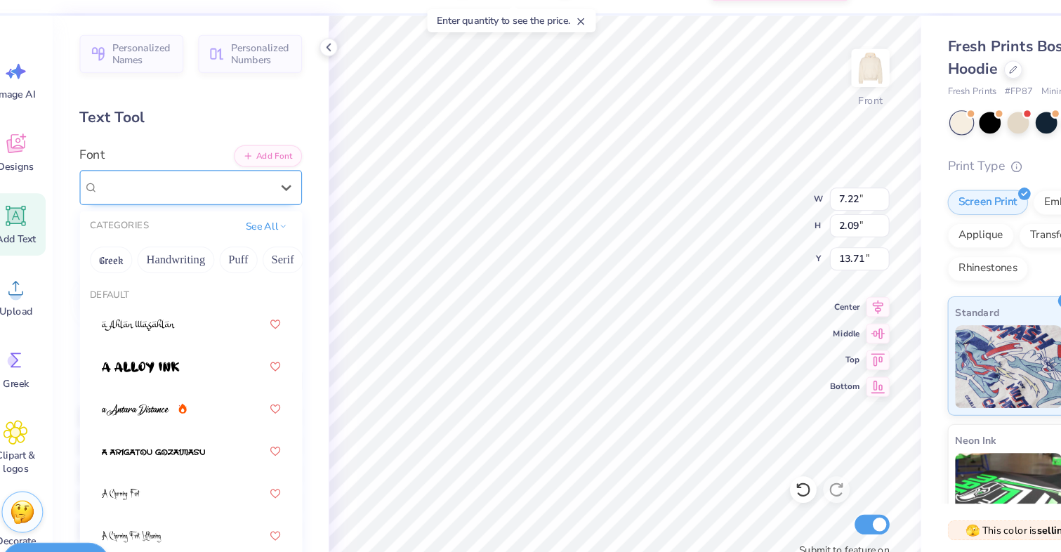
click at [236, 203] on div "Super Dream" at bounding box center [173, 196] width 147 height 22
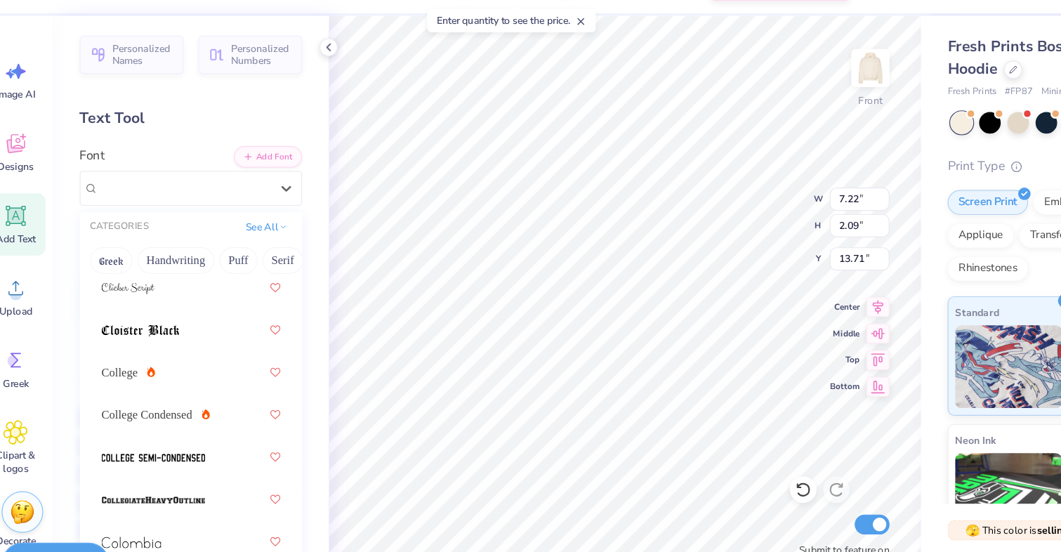
scroll to position [2548, 0]
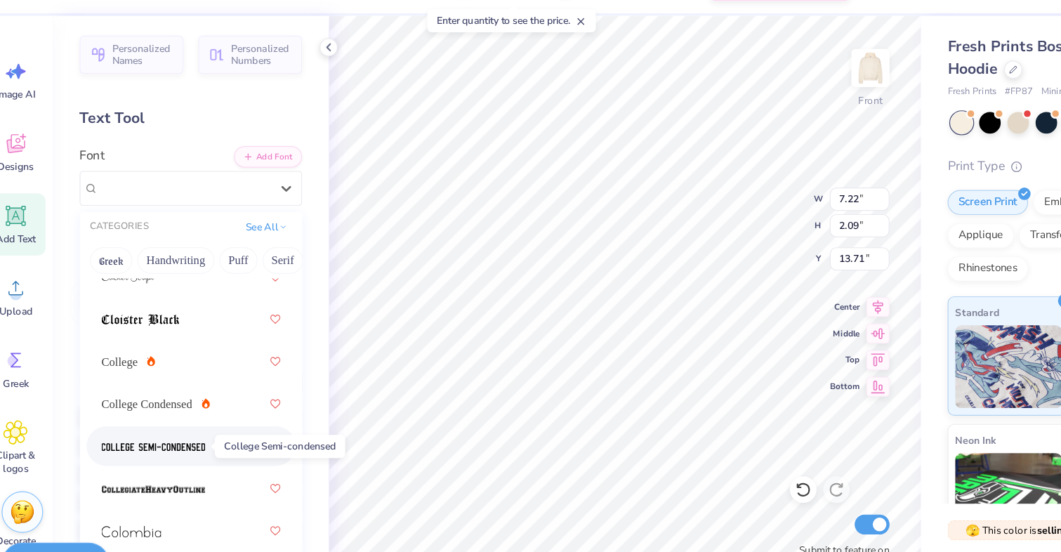
click at [170, 414] on img at bounding box center [148, 417] width 88 height 10
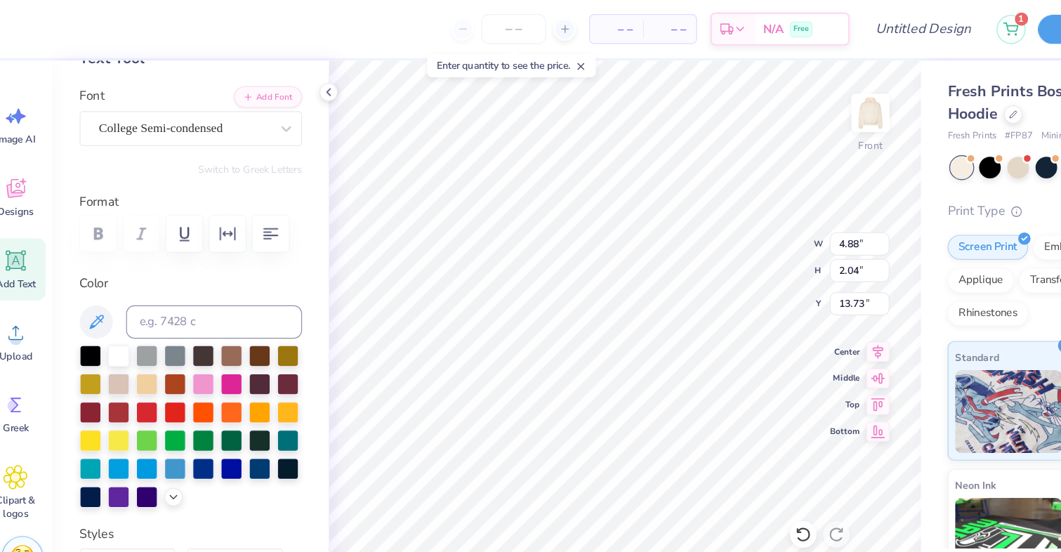
scroll to position [104, 0]
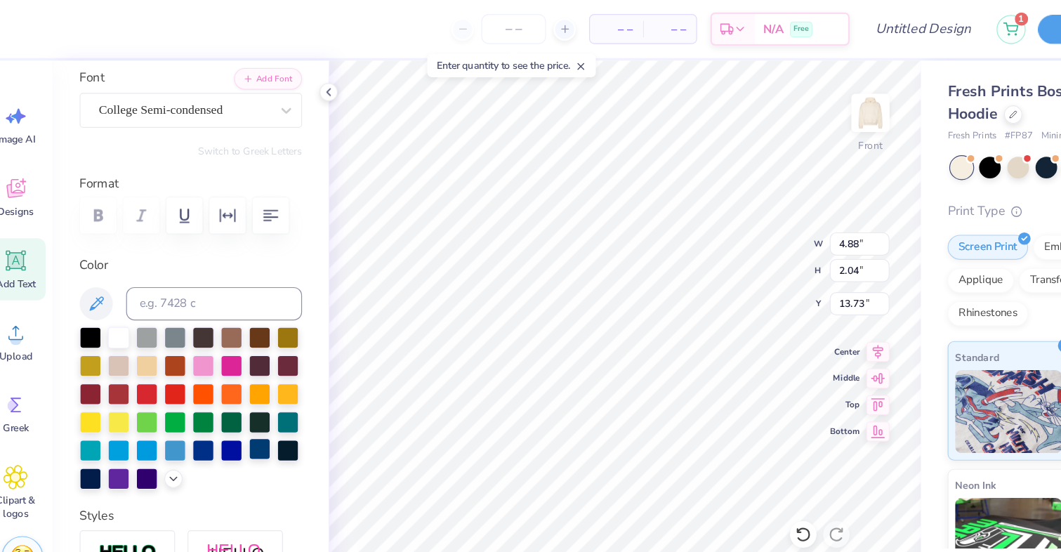
click at [238, 384] on div at bounding box center [238, 380] width 18 height 18
type input "4.06"
type input "1.54"
type input "10.86"
type input "3.23"
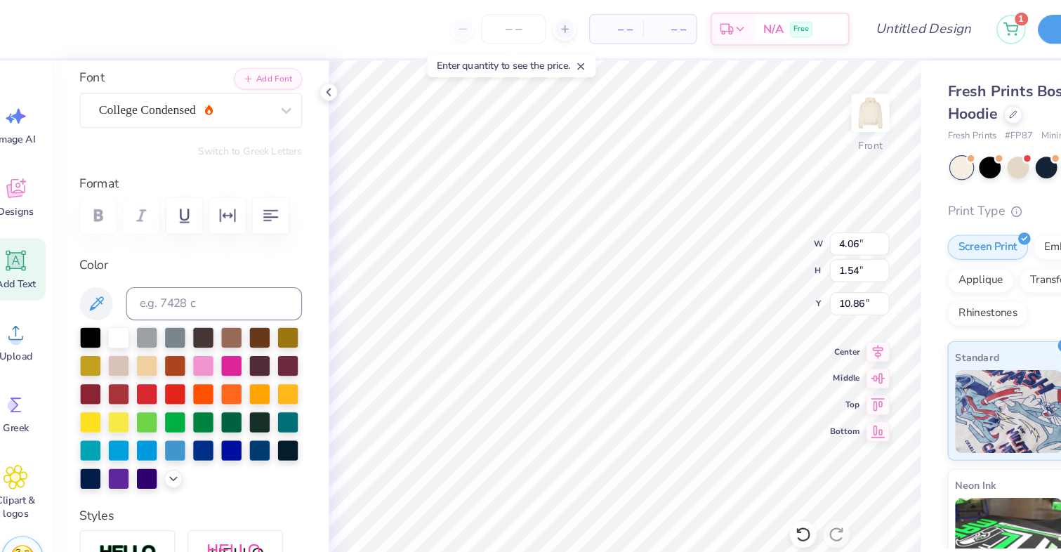
type input "1.35"
type input "14.07"
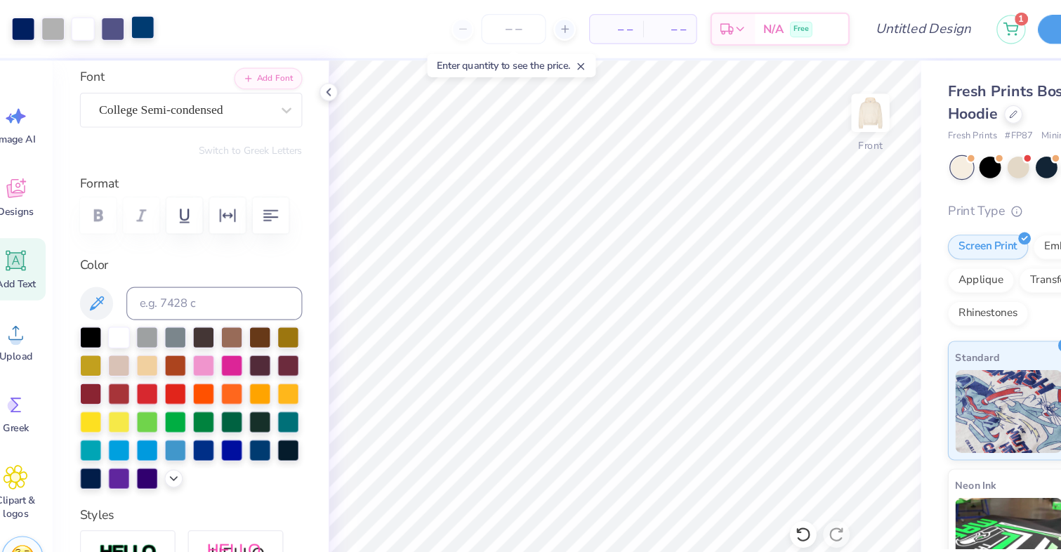
click at [141, 26] on div at bounding box center [139, 23] width 20 height 20
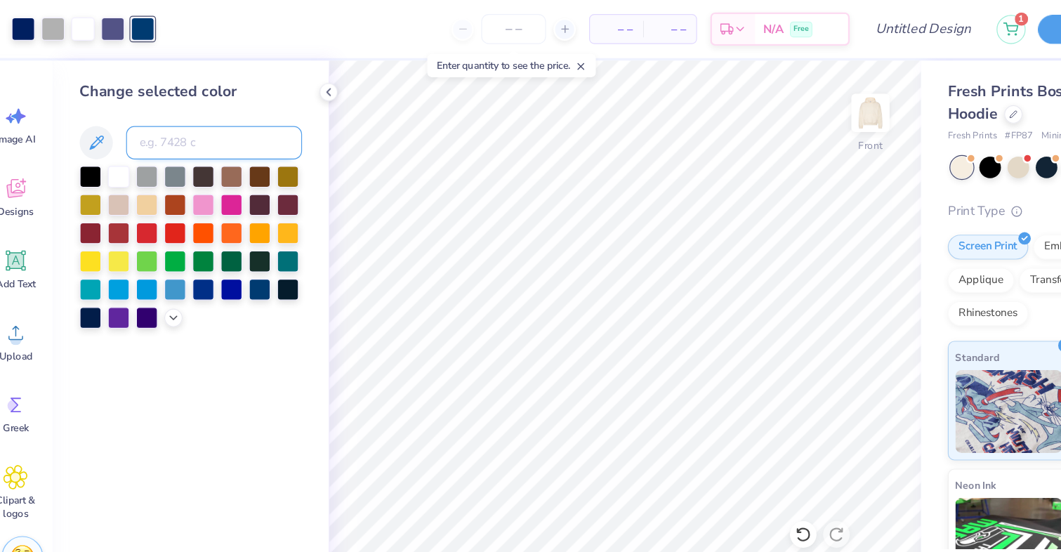
click at [176, 124] on input at bounding box center [199, 121] width 149 height 28
type input "2725"
type input "2757"
click at [301, 75] on icon at bounding box center [296, 77] width 11 height 11
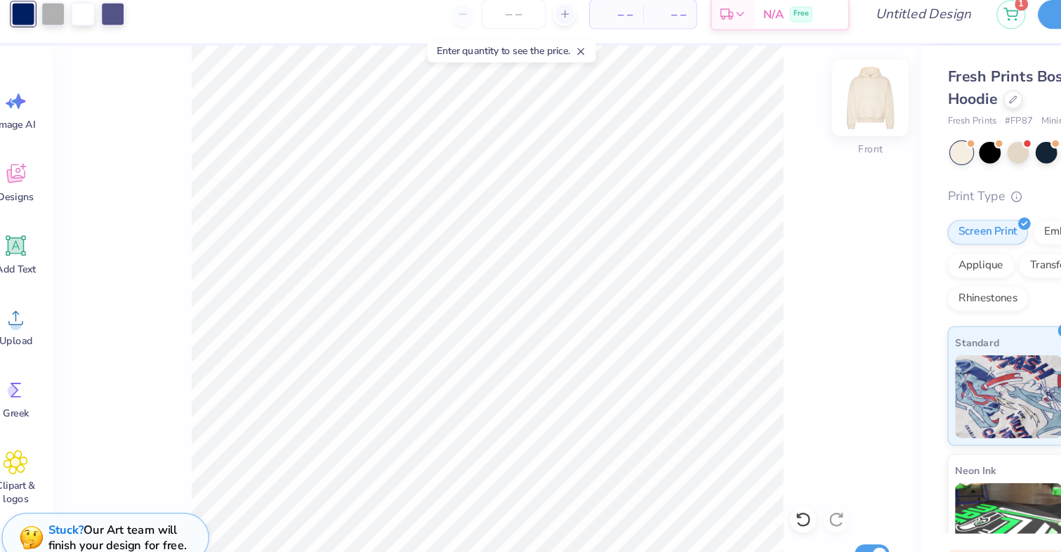
click at [755, 105] on img at bounding box center [755, 95] width 56 height 56
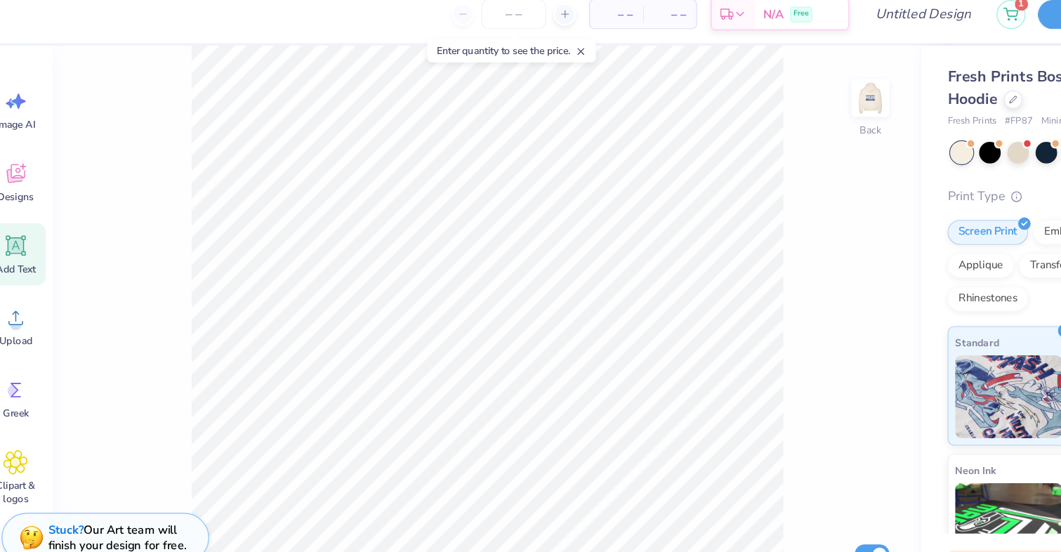
click at [32, 233] on div "Add Text" at bounding box center [31, 228] width 51 height 53
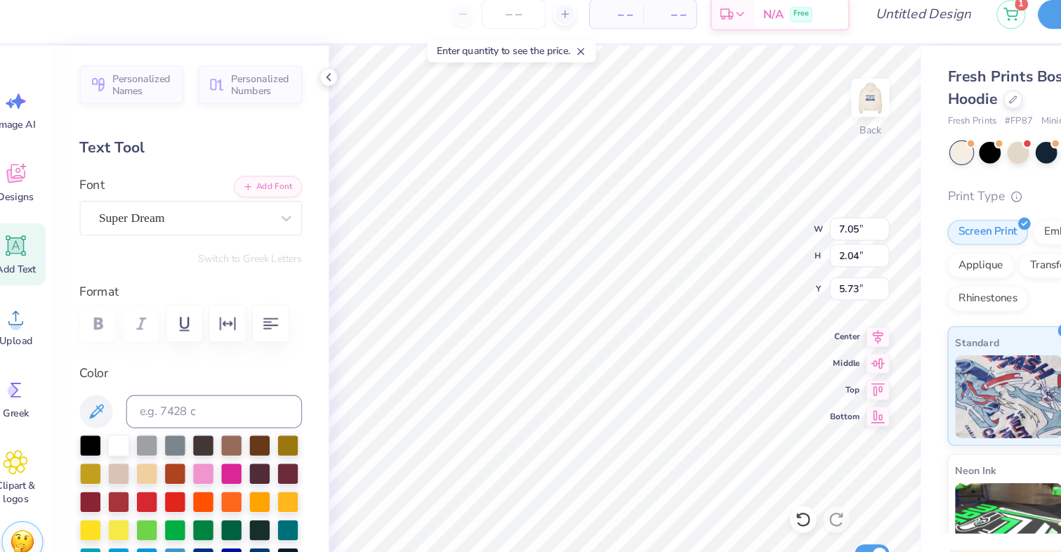
type textarea "Alpha Omega Epsilon"
click at [254, 185] on div at bounding box center [260, 197] width 25 height 25
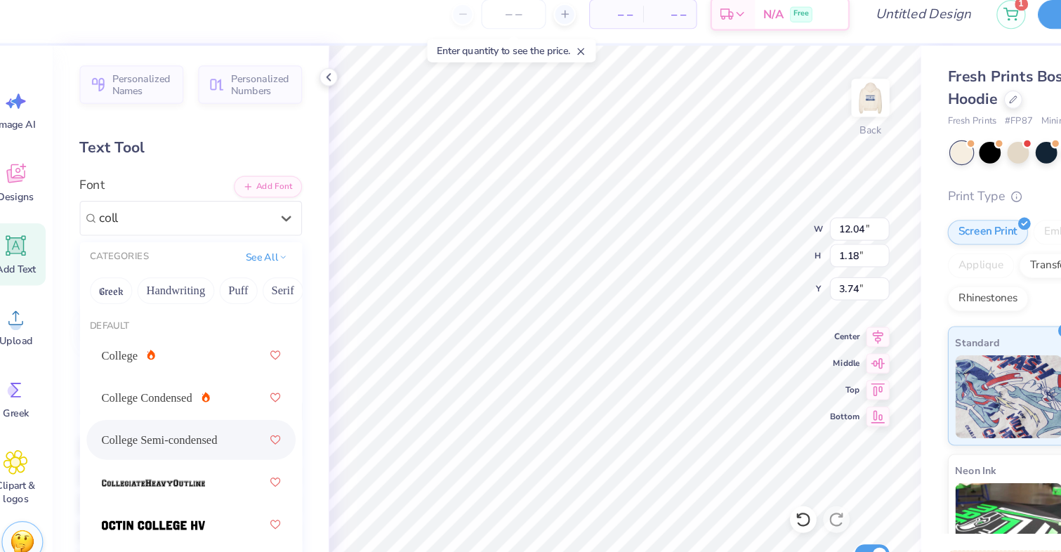
click at [157, 386] on span "College Semi-condensed" at bounding box center [153, 385] width 98 height 15
type input "coll"
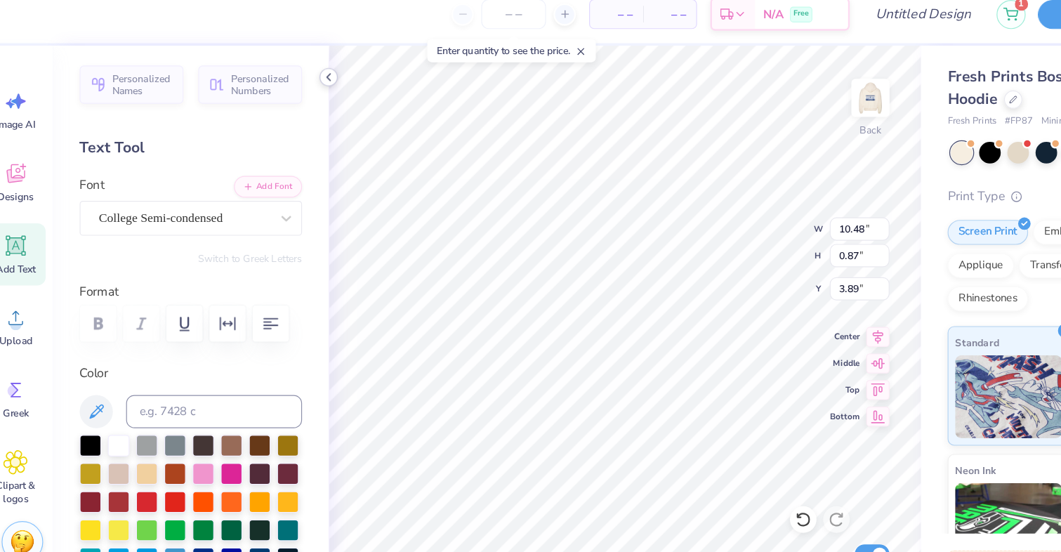
click at [294, 83] on icon at bounding box center [296, 77] width 11 height 11
click at [290, 197] on div "Personalized Names Personalized Numbers Text Tool Add Font Font College Semi-co…" at bounding box center [179, 301] width 233 height 501
click at [297, 77] on icon at bounding box center [296, 77] width 11 height 11
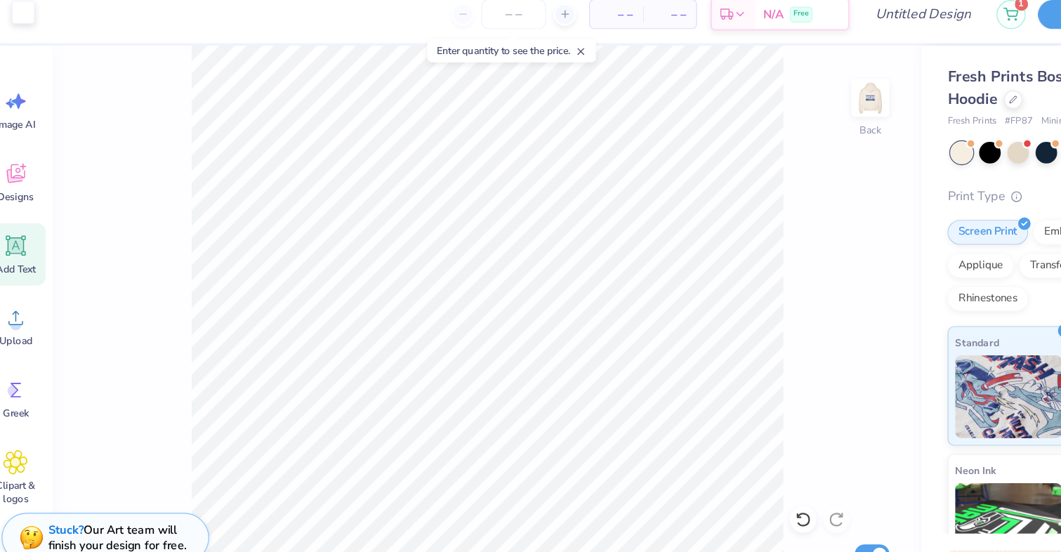
click at [46, 26] on div at bounding box center [38, 23] width 20 height 20
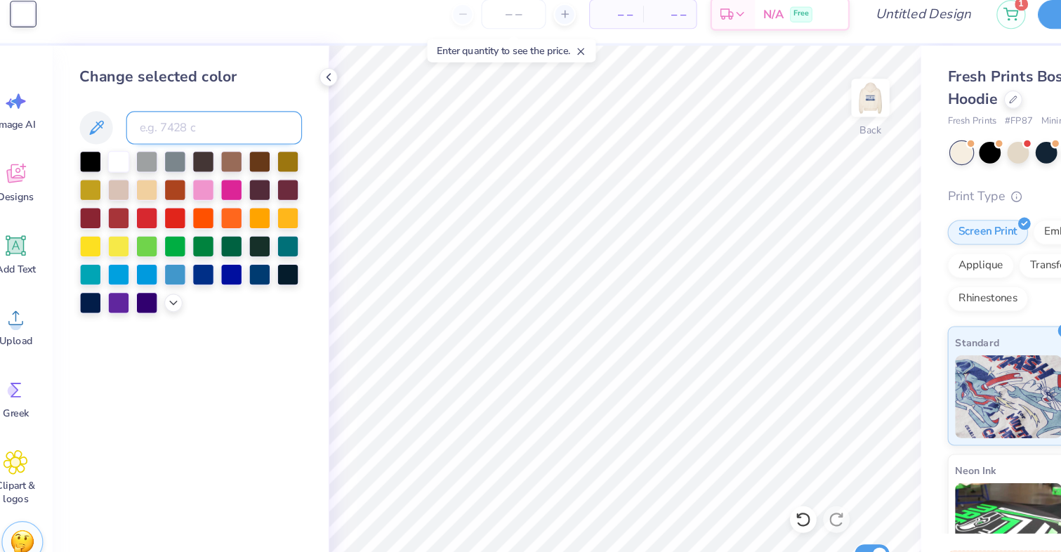
click at [184, 110] on input at bounding box center [199, 121] width 149 height 28
type input "2757"
click at [765, 98] on img at bounding box center [755, 95] width 56 height 56
click at [765, 97] on img at bounding box center [755, 95] width 56 height 56
click at [765, 97] on img at bounding box center [755, 95] width 28 height 28
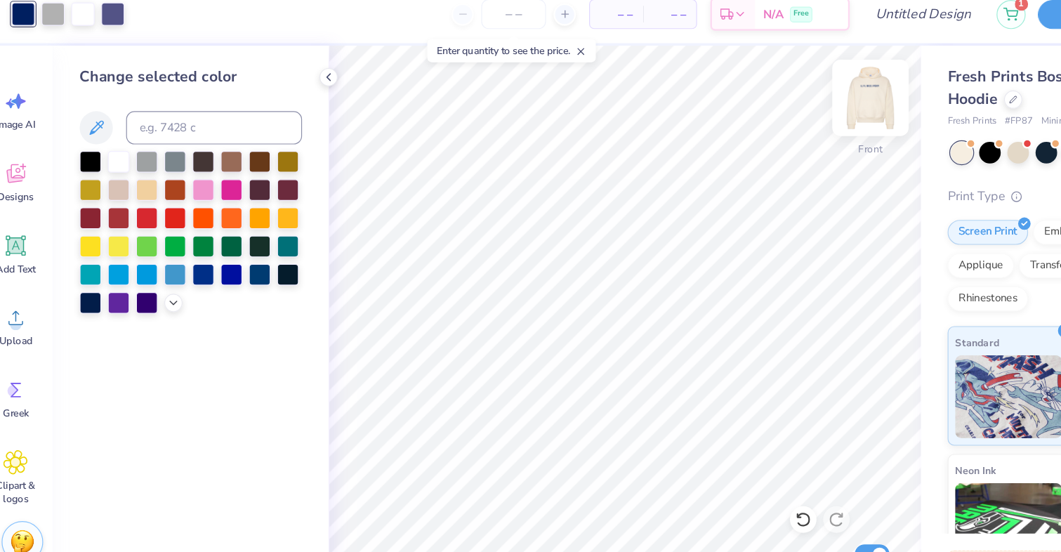
click at [765, 97] on img at bounding box center [755, 95] width 56 height 56
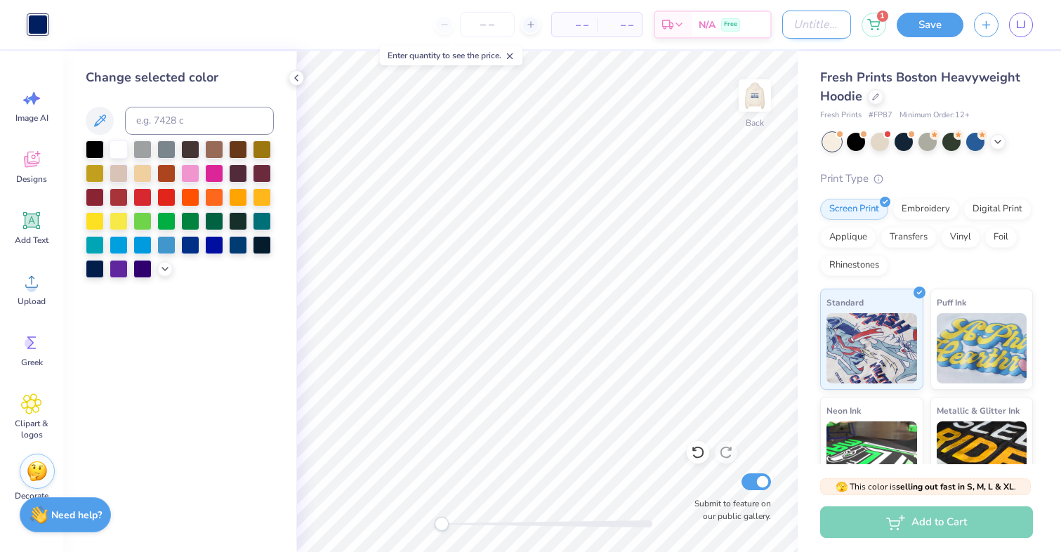
click at [805, 27] on input "Design Title" at bounding box center [816, 25] width 69 height 28
type input "Licesnse plate hoodie"
click at [925, 21] on button "Save" at bounding box center [930, 23] width 67 height 25
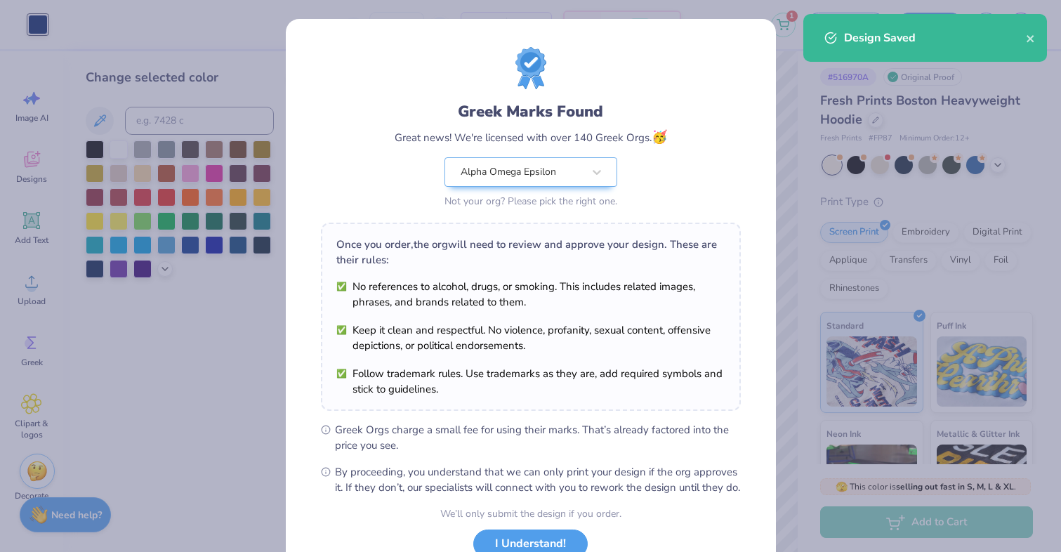
scroll to position [105, 0]
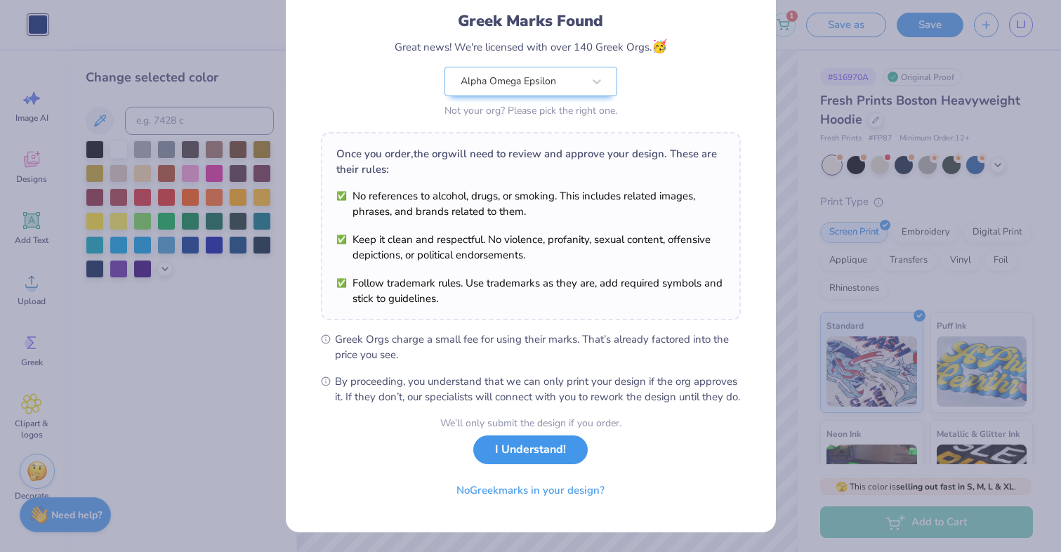
click at [530, 463] on button "I Understand!" at bounding box center [530, 449] width 114 height 29
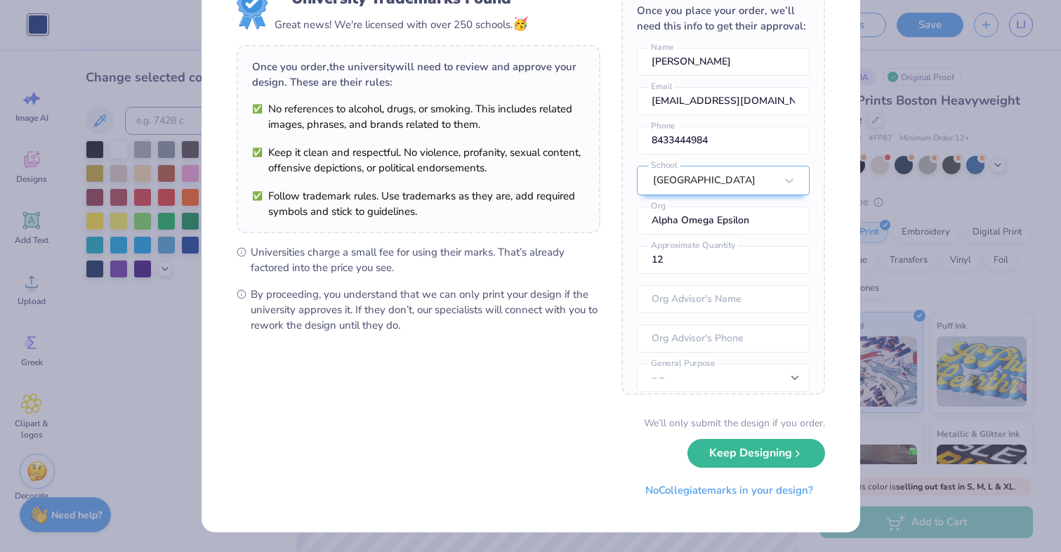
scroll to position [0, 0]
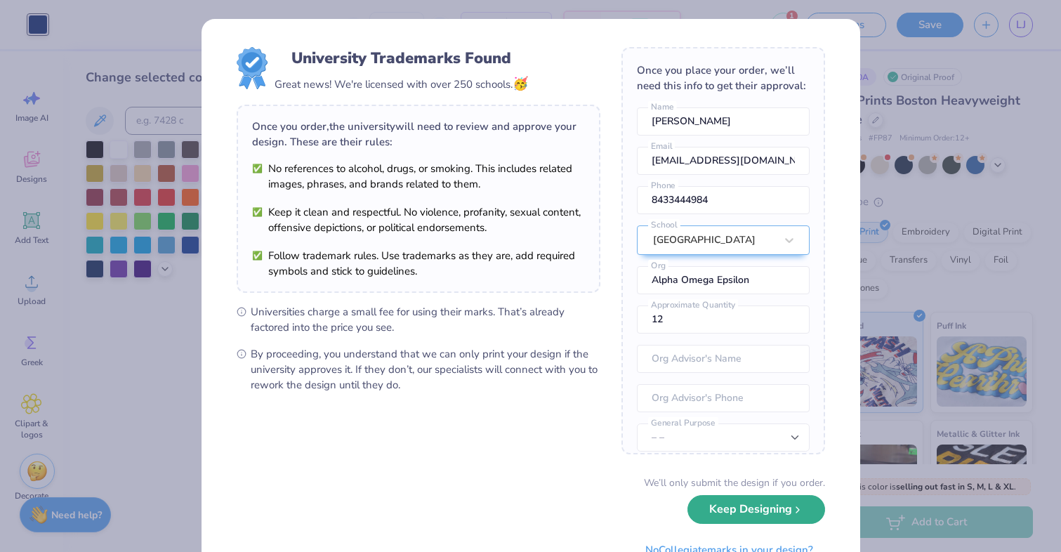
click at [739, 513] on button "Keep Designing" at bounding box center [757, 509] width 138 height 29
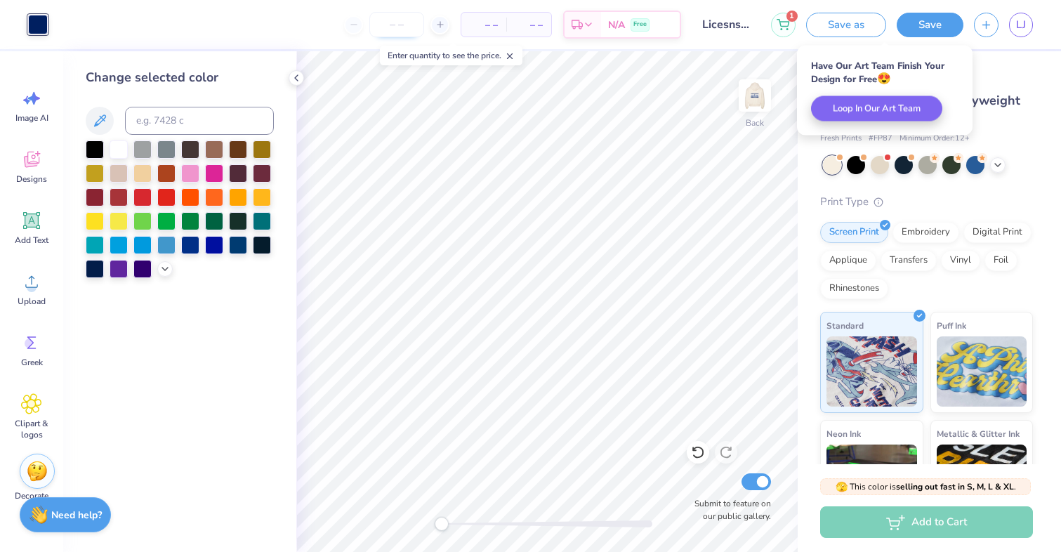
click at [385, 22] on input "number" at bounding box center [396, 24] width 55 height 25
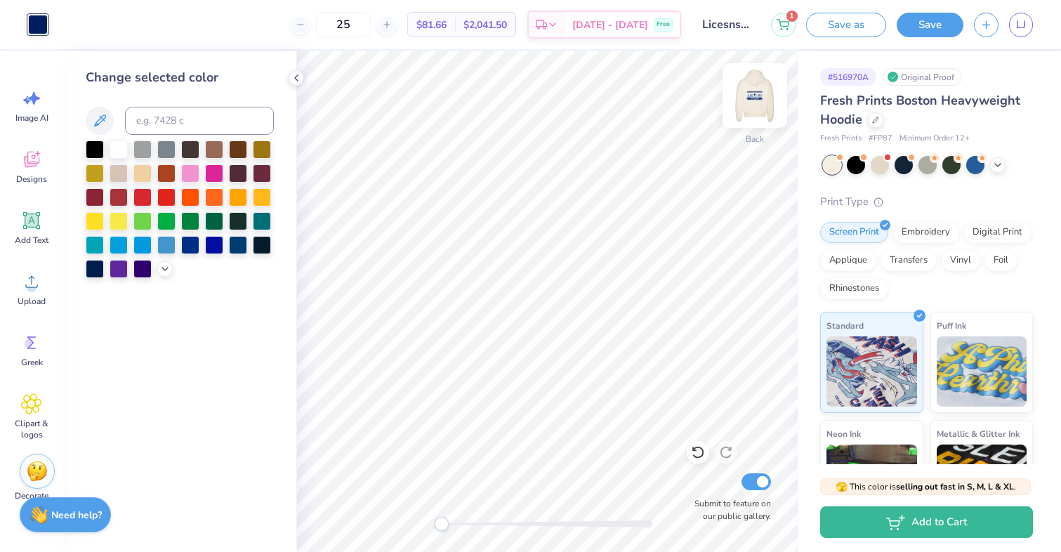
type input "25"
click at [754, 89] on img at bounding box center [755, 95] width 56 height 56
